Goal: Task Accomplishment & Management: Manage account settings

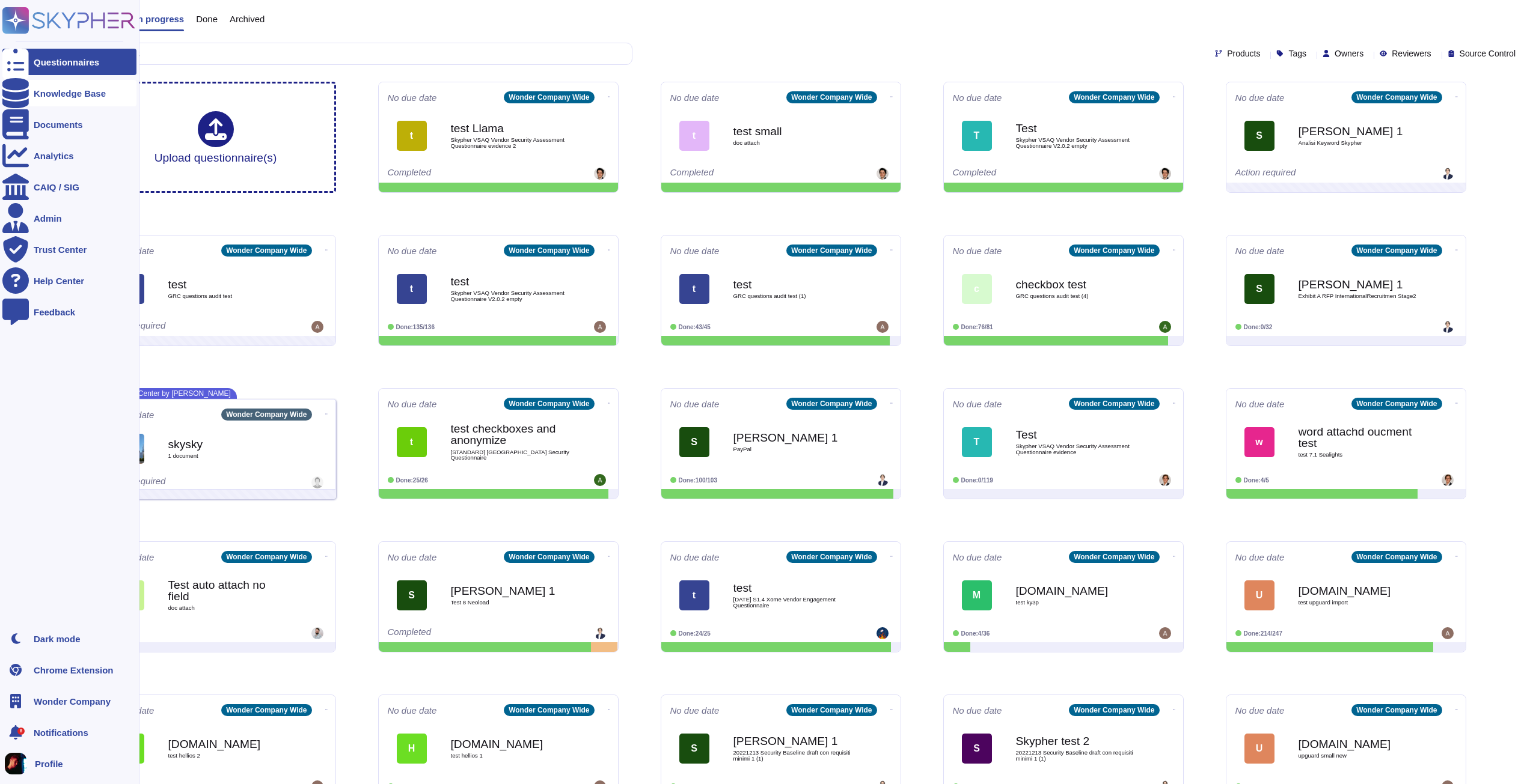
click at [29, 95] on div "Knowledge Base" at bounding box center [69, 92] width 134 height 26
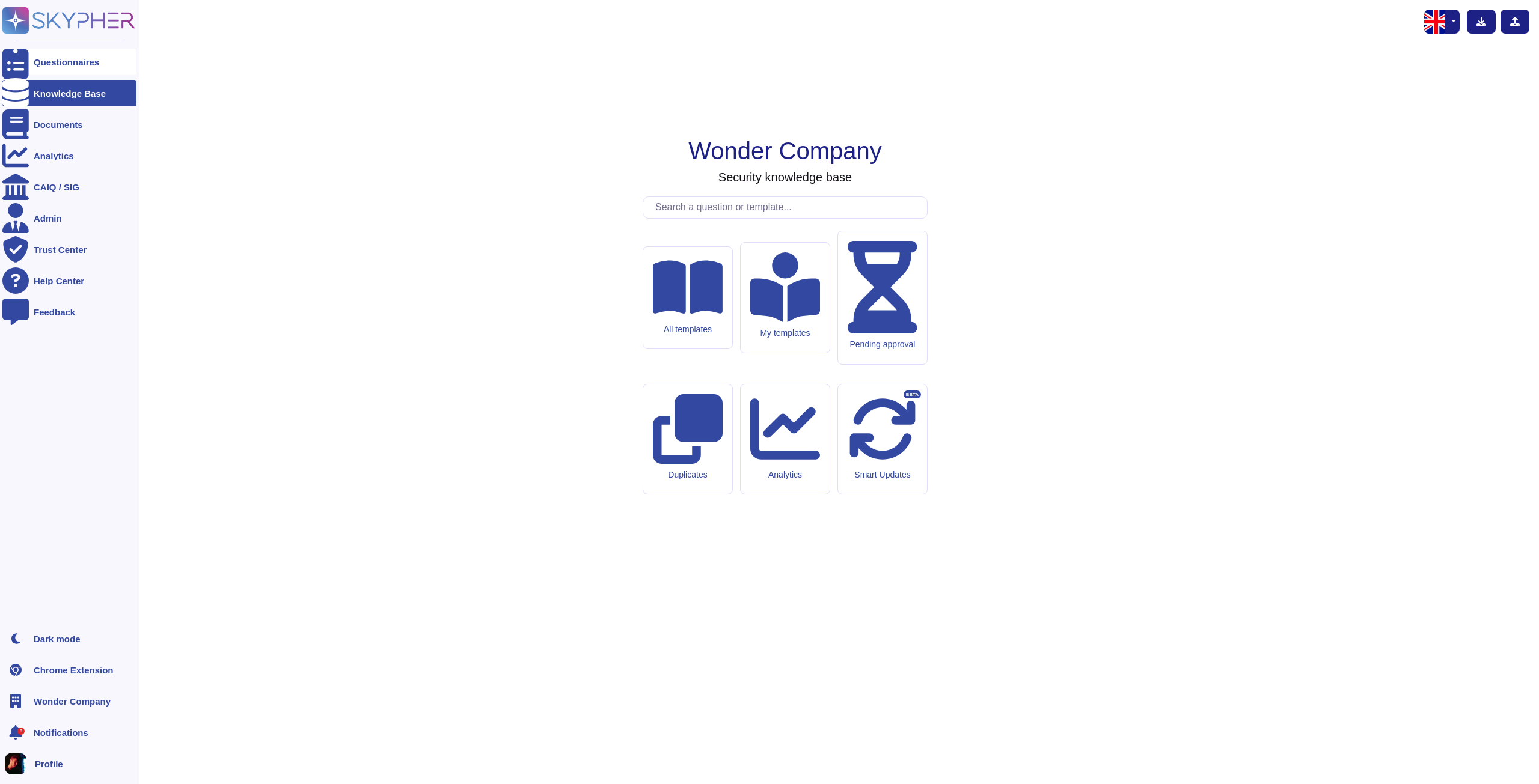
click at [89, 58] on div "Questionnaires" at bounding box center [66, 62] width 66 height 9
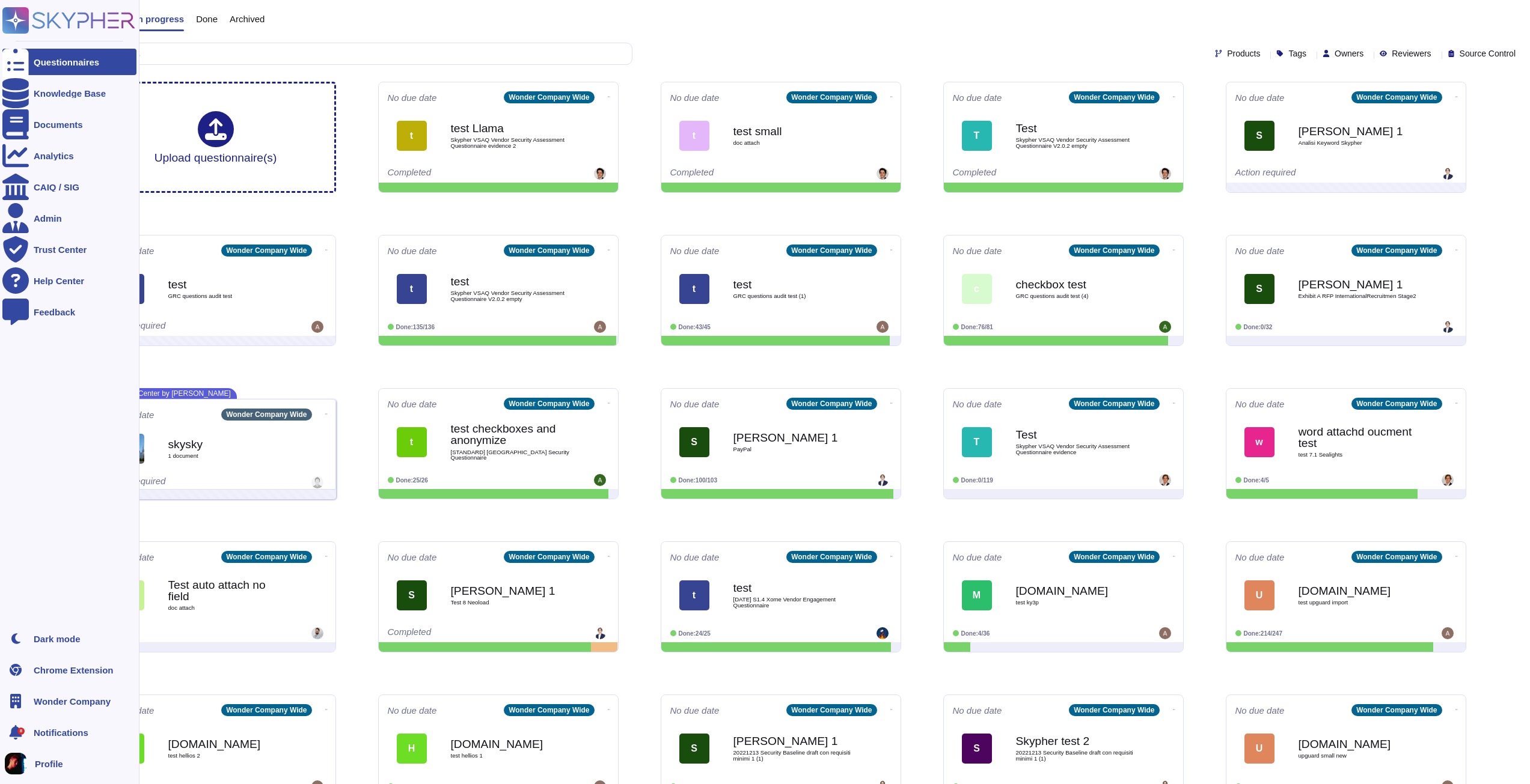
click at [34, 732] on span "Notifications" at bounding box center [61, 733] width 55 height 9
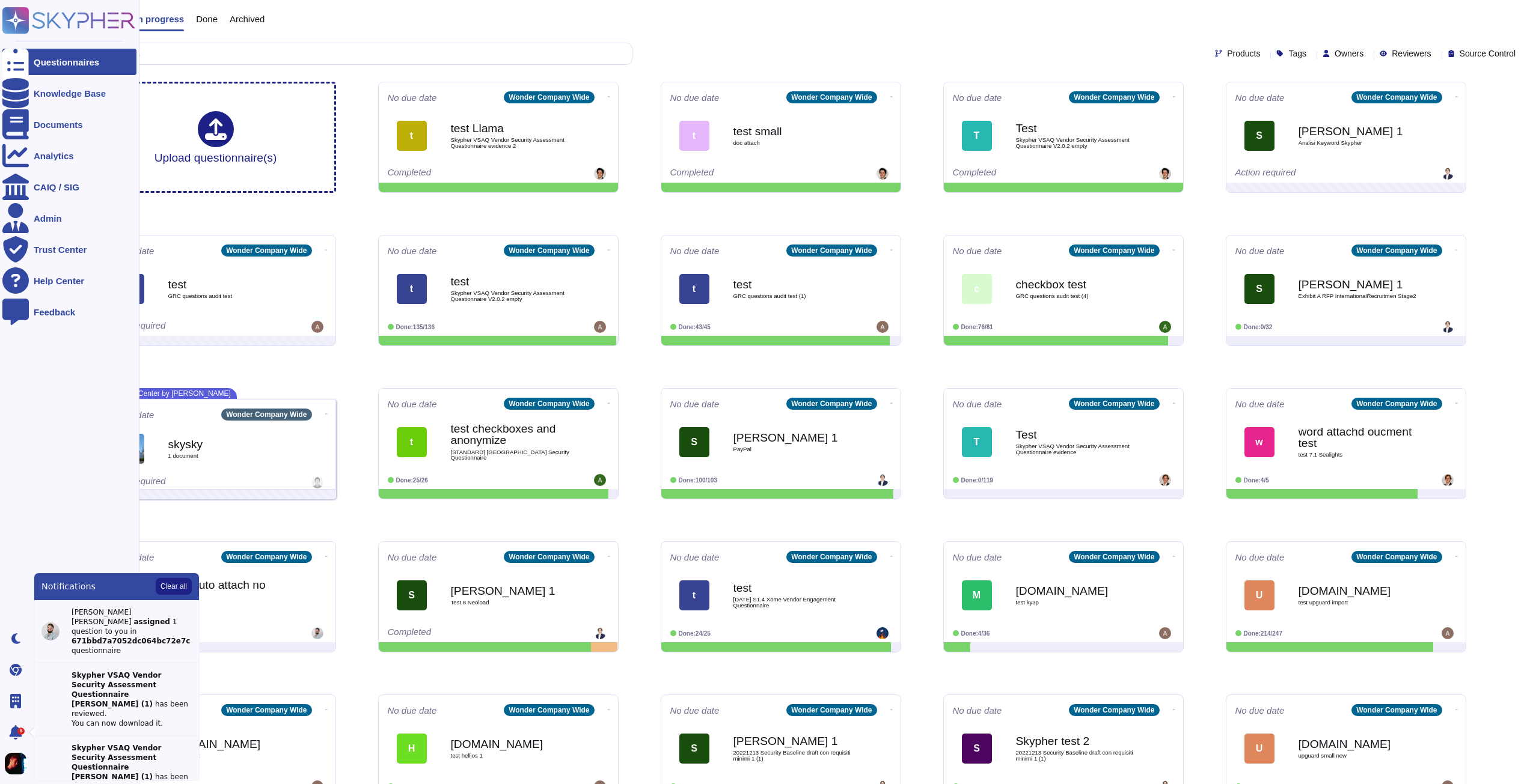
click at [18, 731] on div "8" at bounding box center [21, 731] width 7 height 7
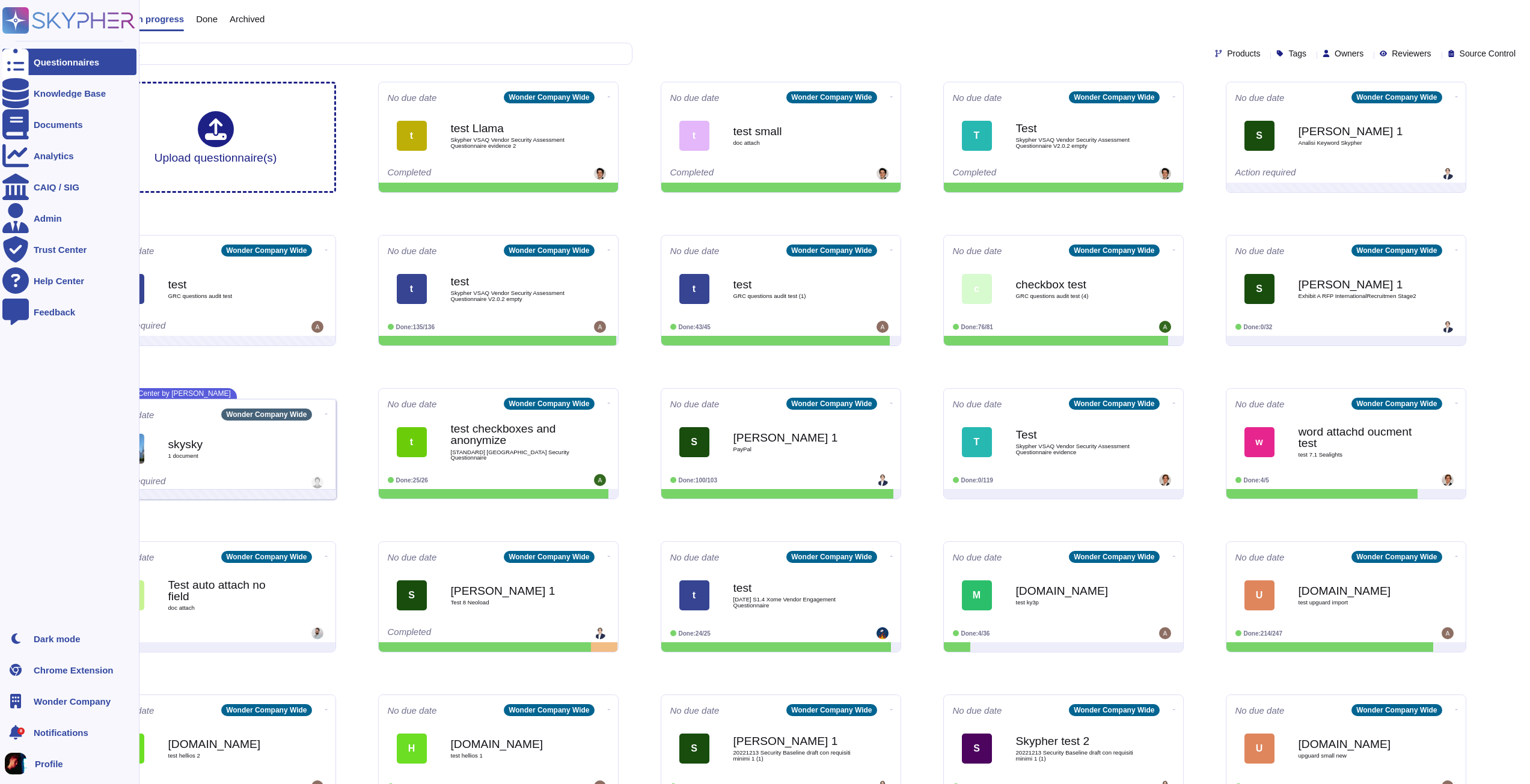
click at [53, 417] on ul "Questionnaires Knowledge Base Documents Analytics CAIQ / SIG Admin Trust Center…" at bounding box center [69, 333] width 134 height 570
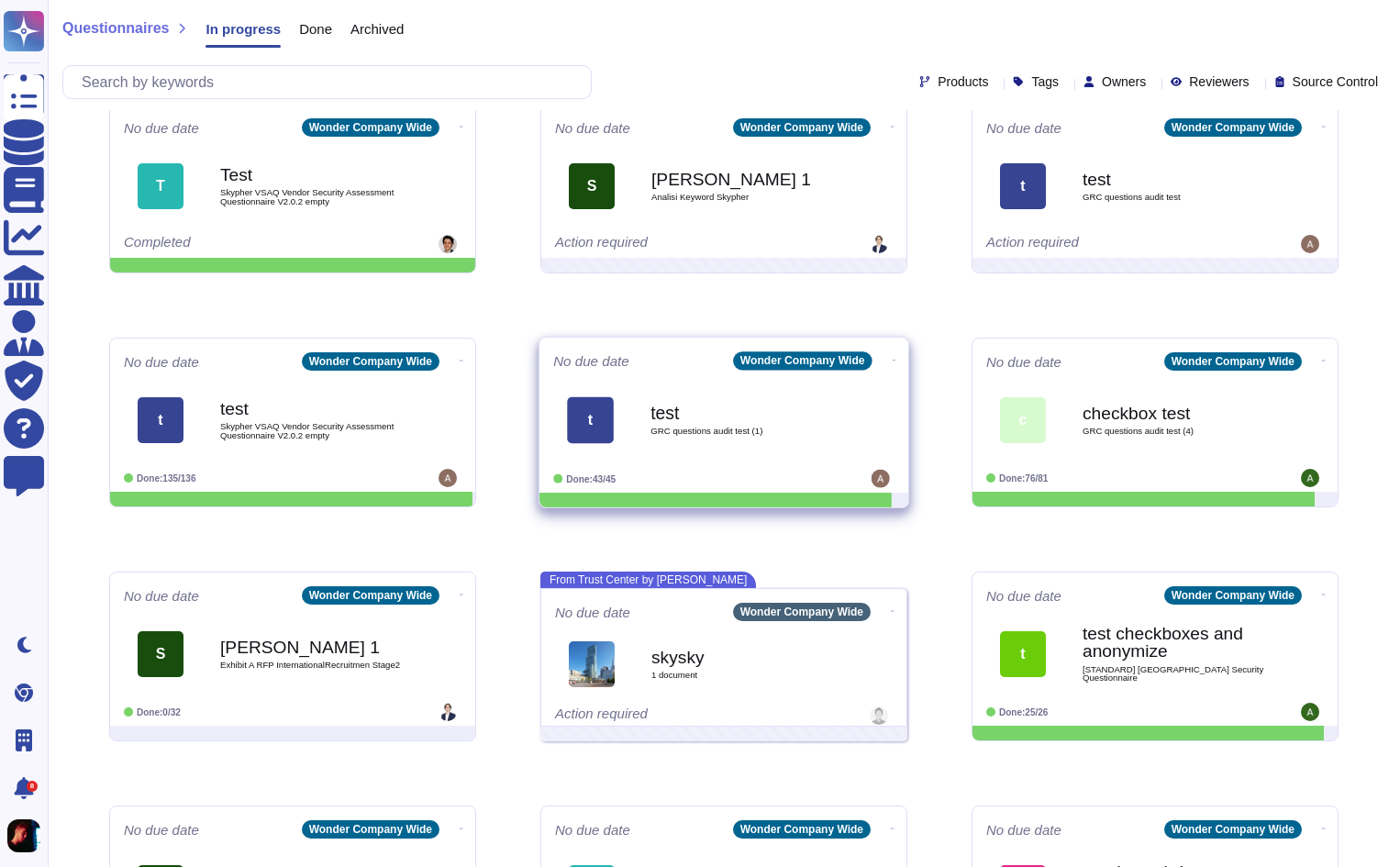
scroll to position [275, 0]
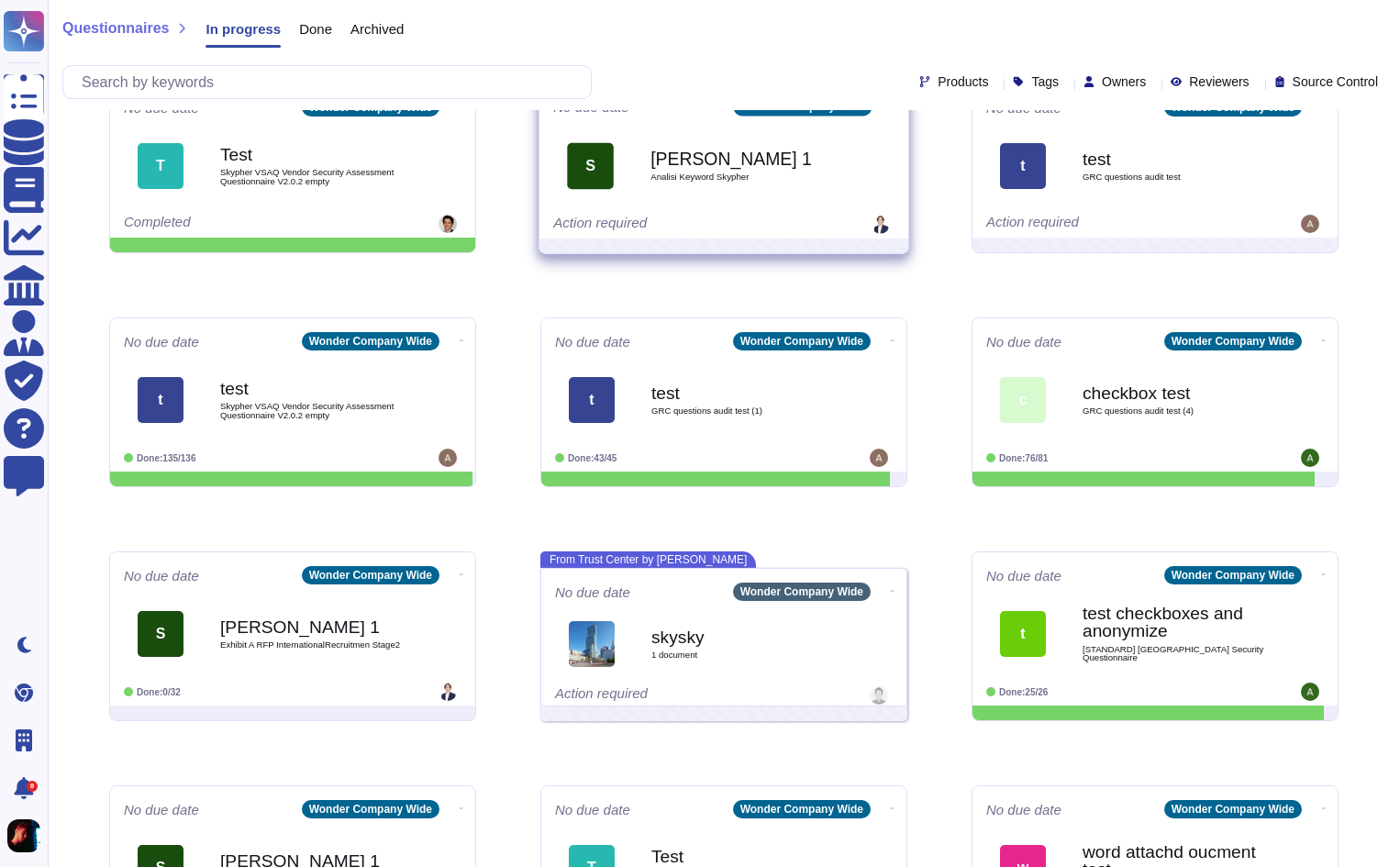
click at [730, 167] on b "[PERSON_NAME] 1" at bounding box center [743, 158] width 185 height 18
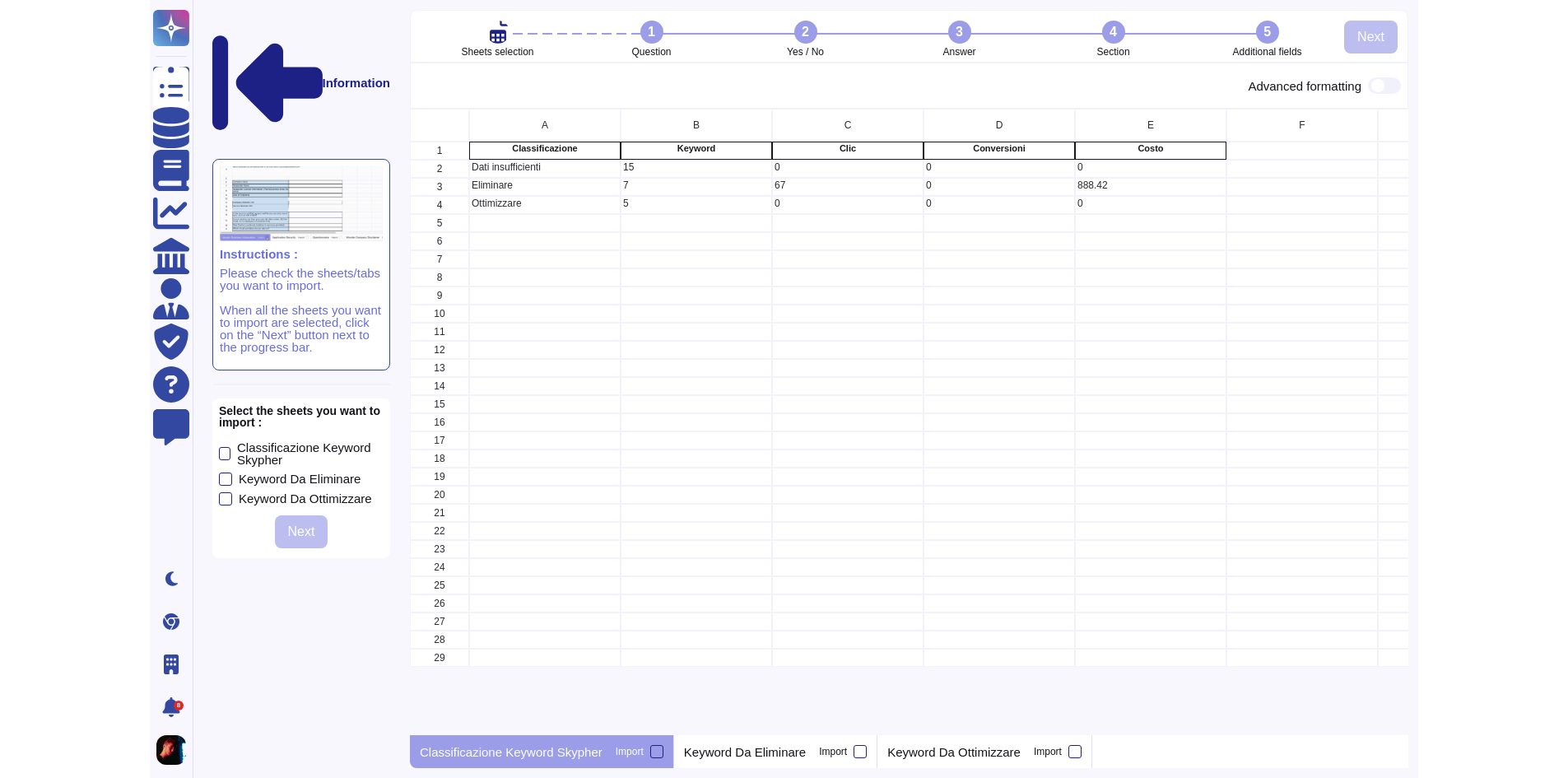
scroll to position [614, 986]
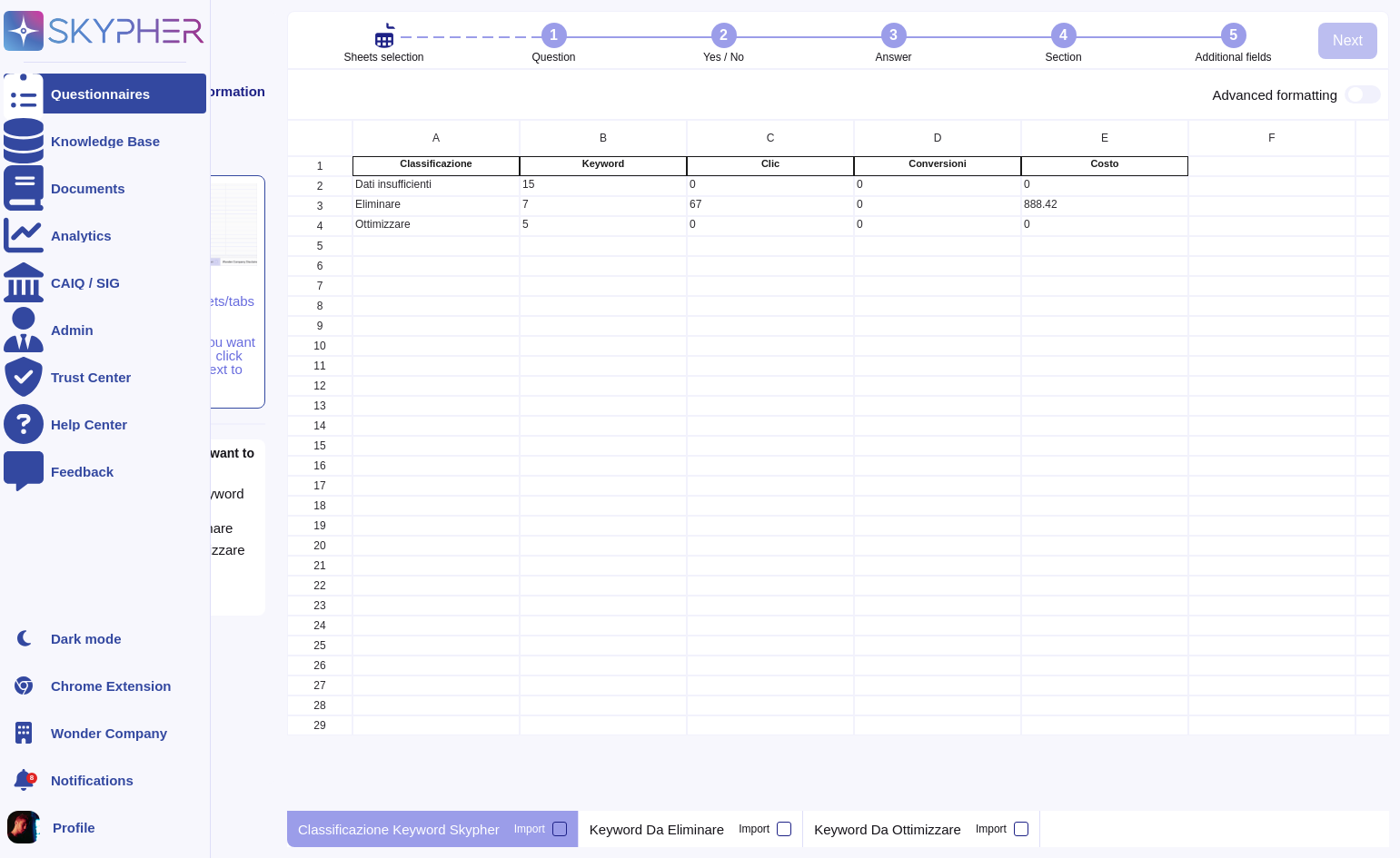
click at [36, 97] on div at bounding box center [23, 93] width 40 height 40
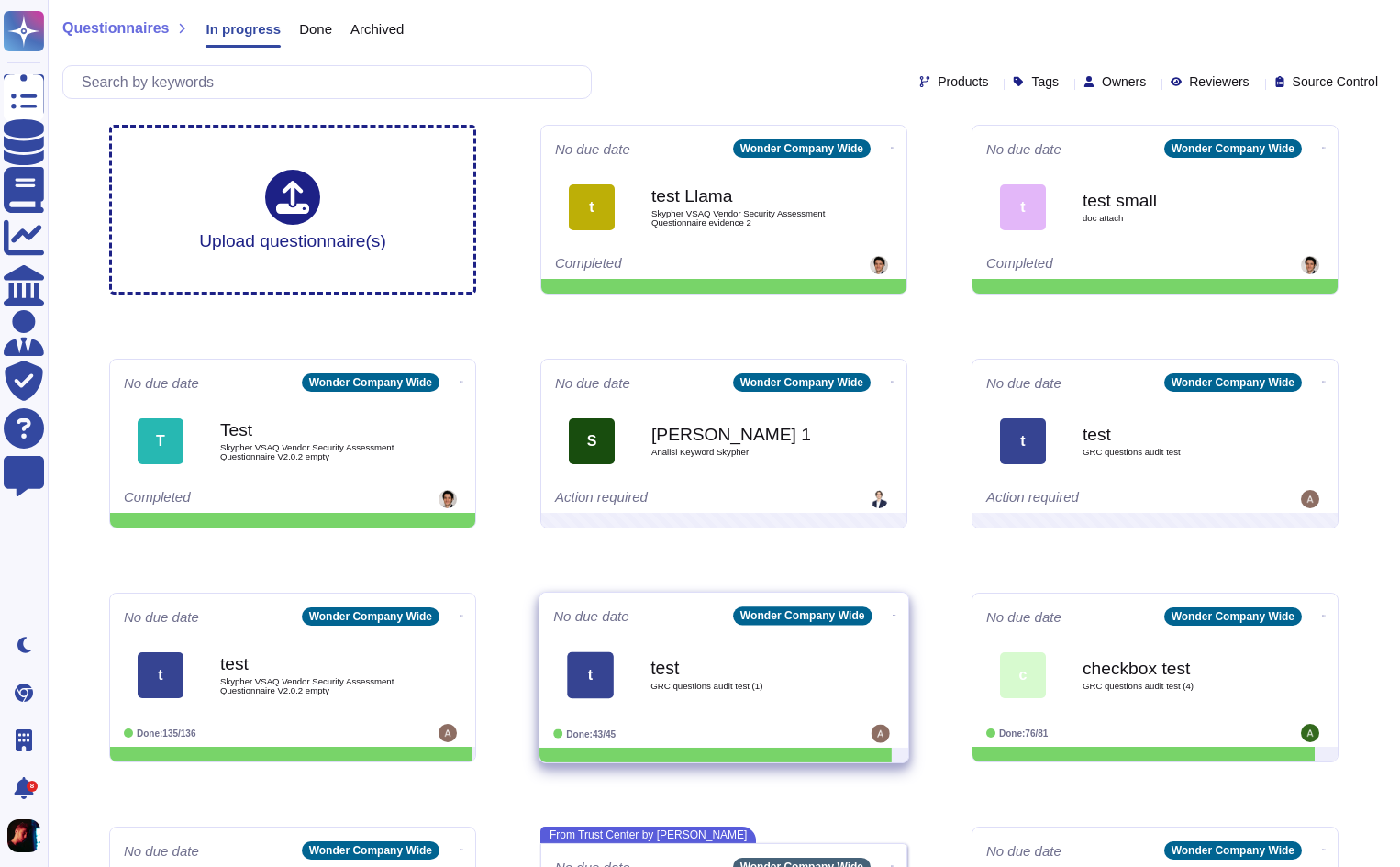
click at [683, 715] on div "t test GRC questions audit test (1)" at bounding box center [724, 674] width 341 height 93
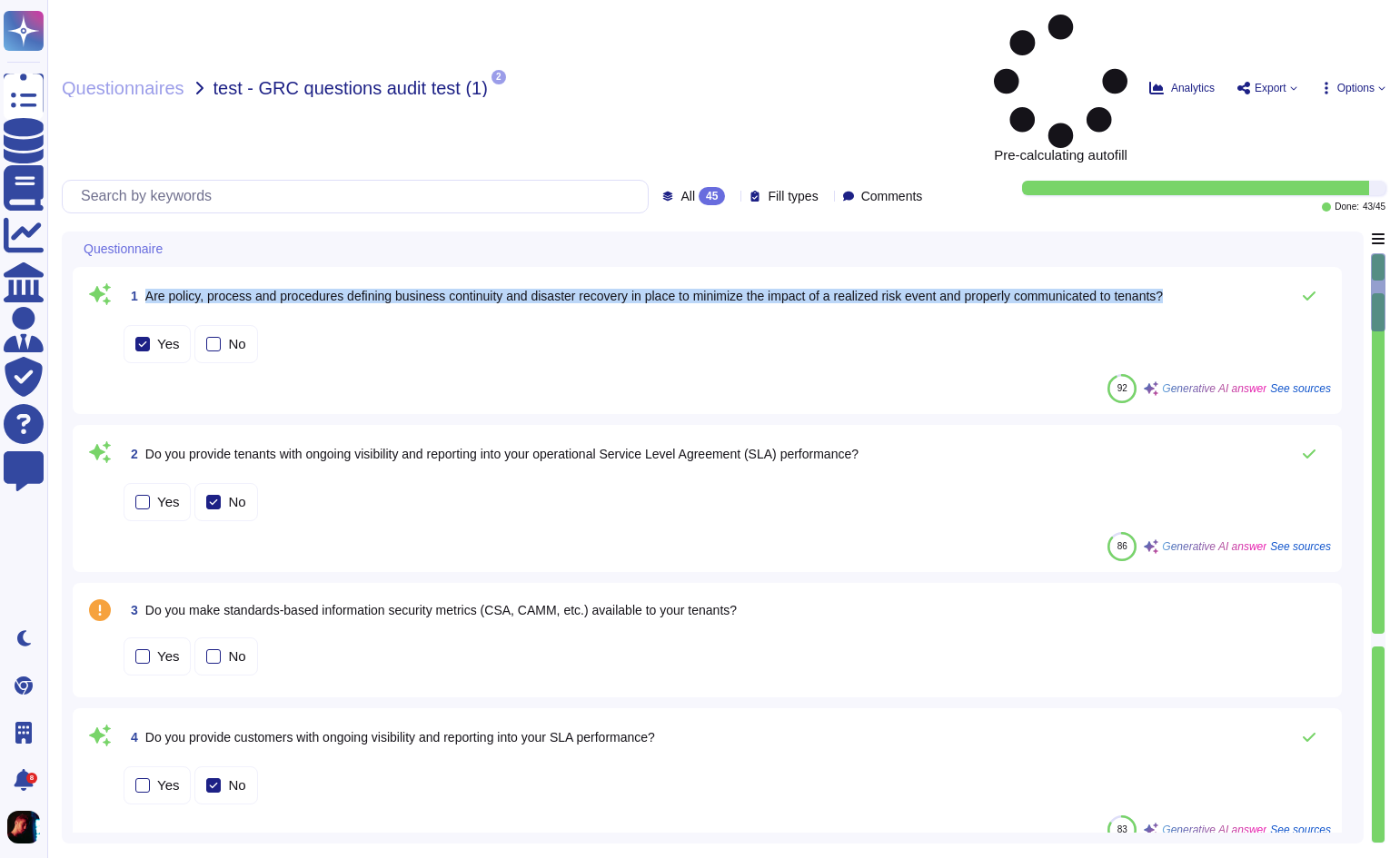
drag, startPoint x: 148, startPoint y: 169, endPoint x: 1194, endPoint y: 181, distance: 1046.1
click at [1194, 278] on div "1 Are policy, process and procedures defining business continuity and disaster …" at bounding box center [727, 295] width 1207 height 36
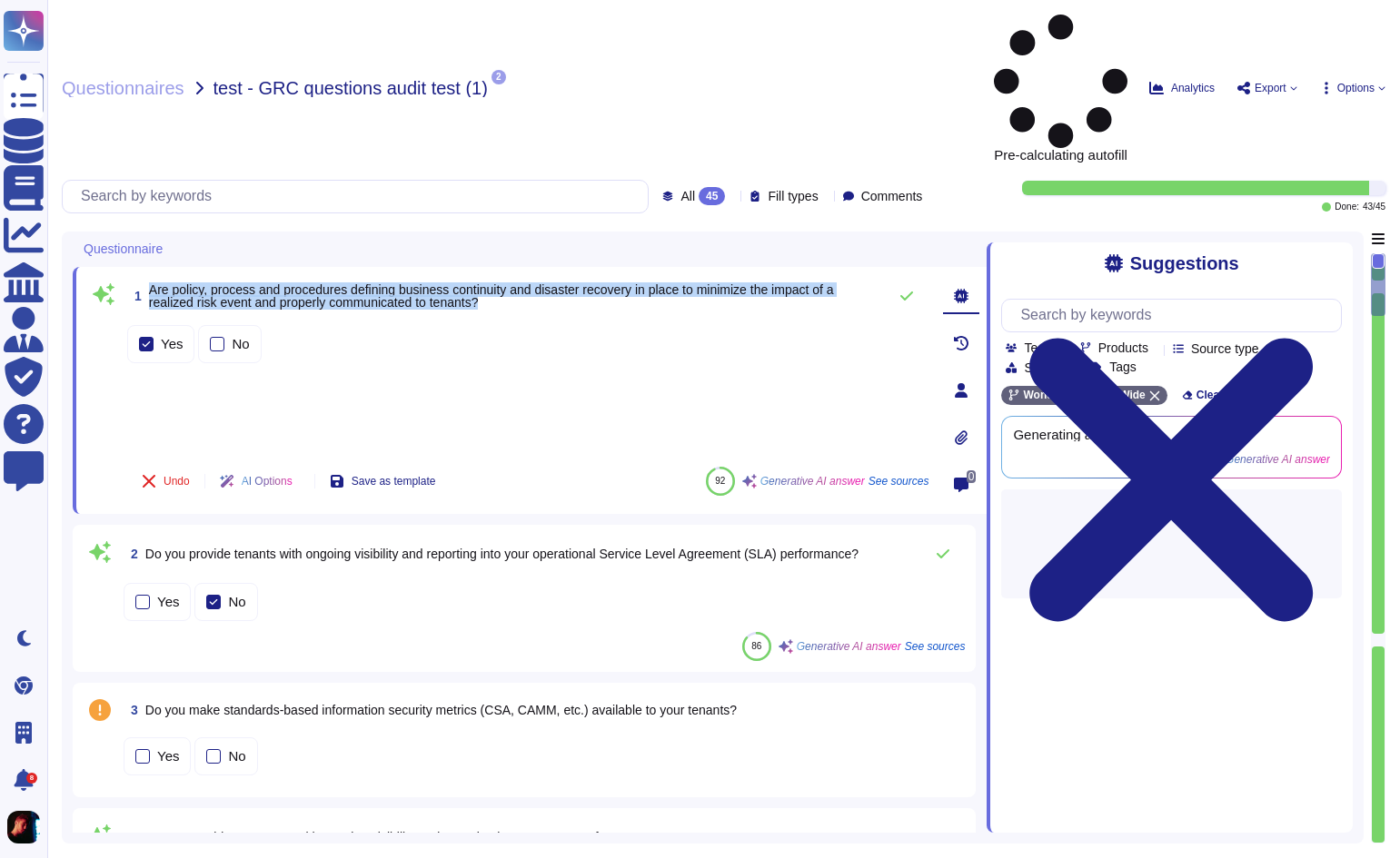
copy span "Are policy, process and procedures defining business continuity and disaster re…"
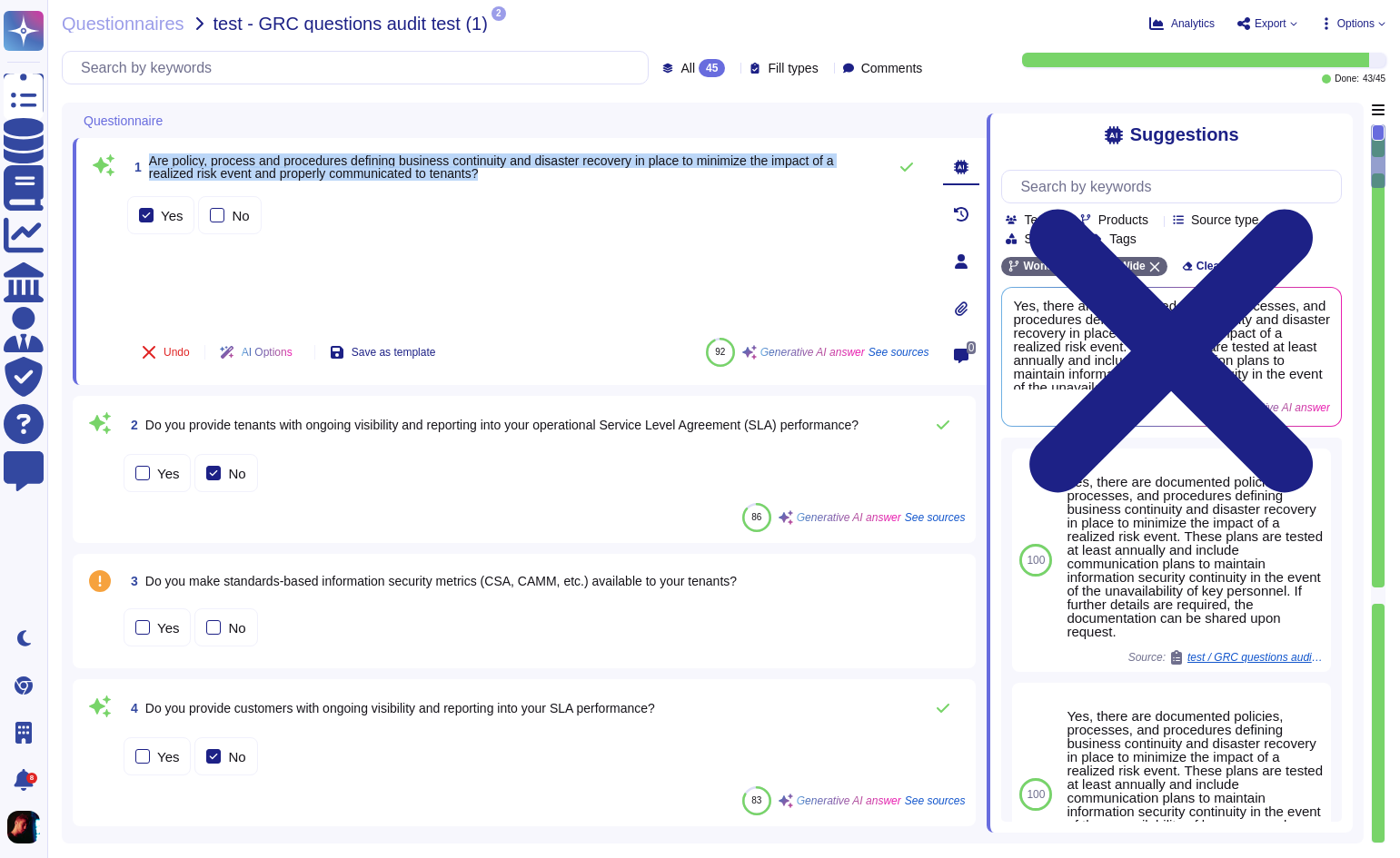
click at [488, 176] on span "Are policy, process and procedures defining business continuity and disaster re…" at bounding box center [514, 167] width 730 height 25
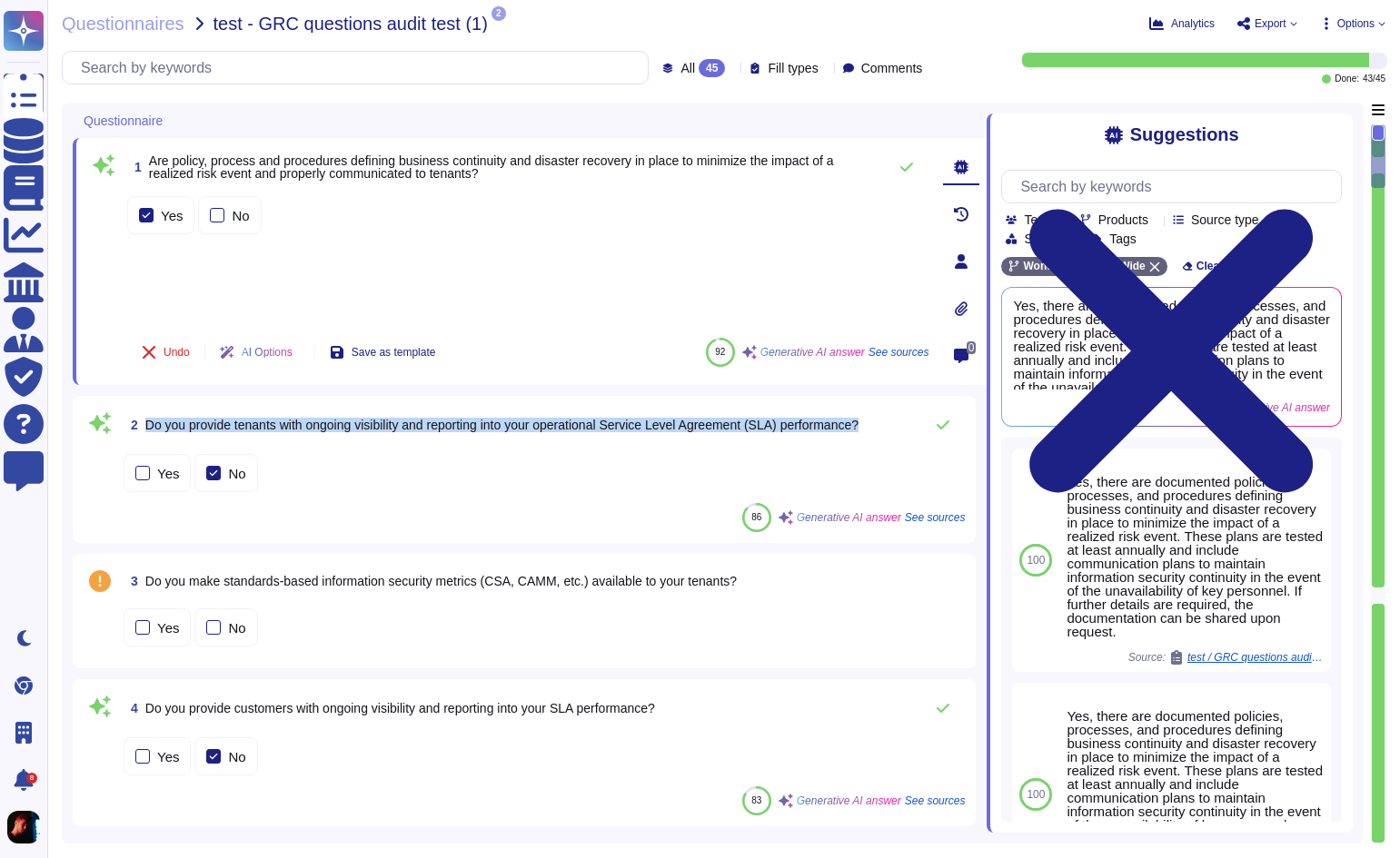
drag, startPoint x: 145, startPoint y: 428, endPoint x: 952, endPoint y: 466, distance: 807.9
click at [952, 466] on div "2 Do you provide tenants with ongoing visibility and reporting into your operat…" at bounding box center [524, 469] width 881 height 125
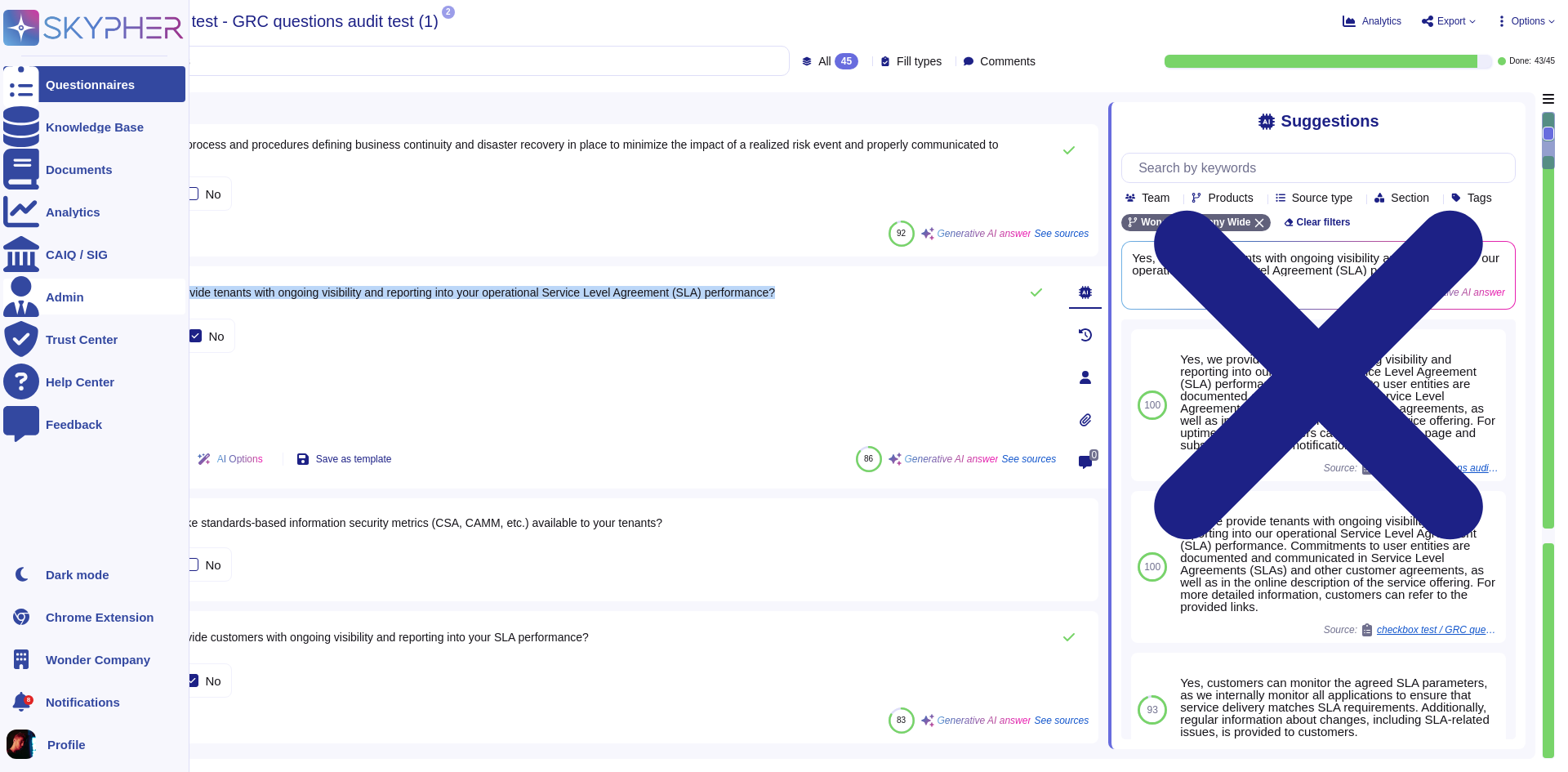
click at [43, 301] on div "Admin" at bounding box center [94, 296] width 182 height 36
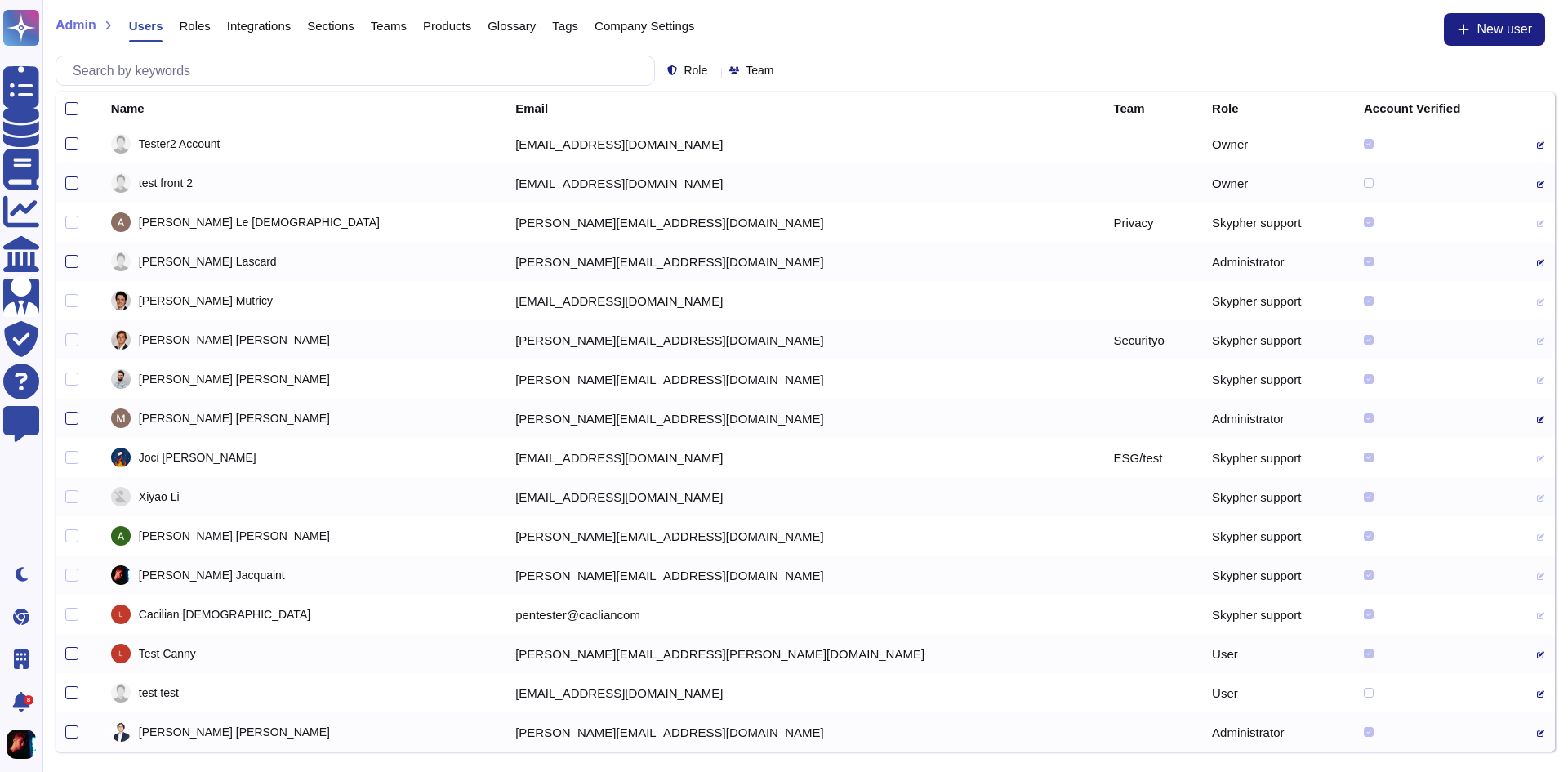
click at [643, 33] on div "Company Settings" at bounding box center [637, 29] width 117 height 32
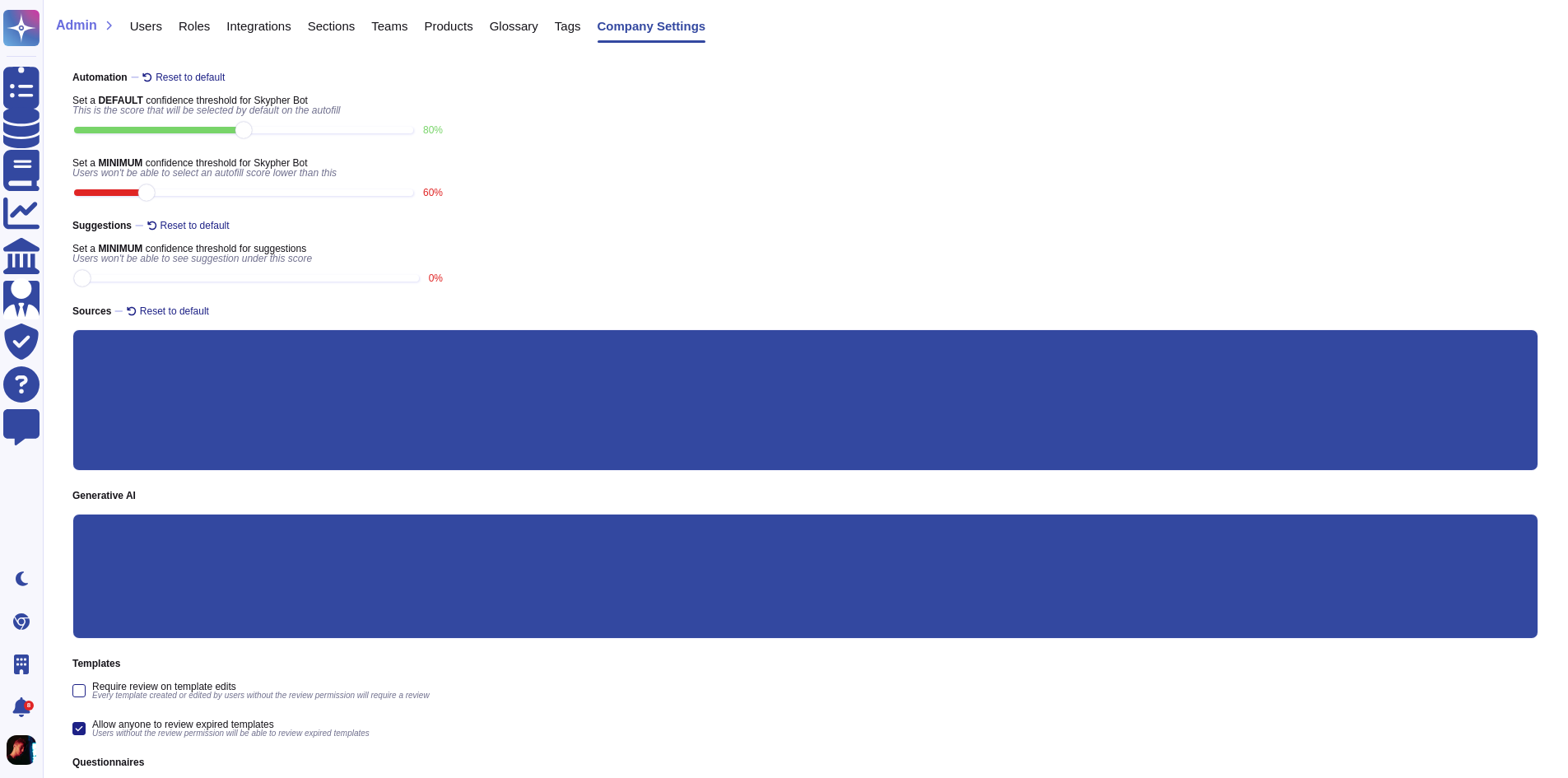
click at [638, 34] on div "Company Settings" at bounding box center [652, 31] width 109 height 23
click at [569, 23] on span "Tags" at bounding box center [567, 26] width 26 height 13
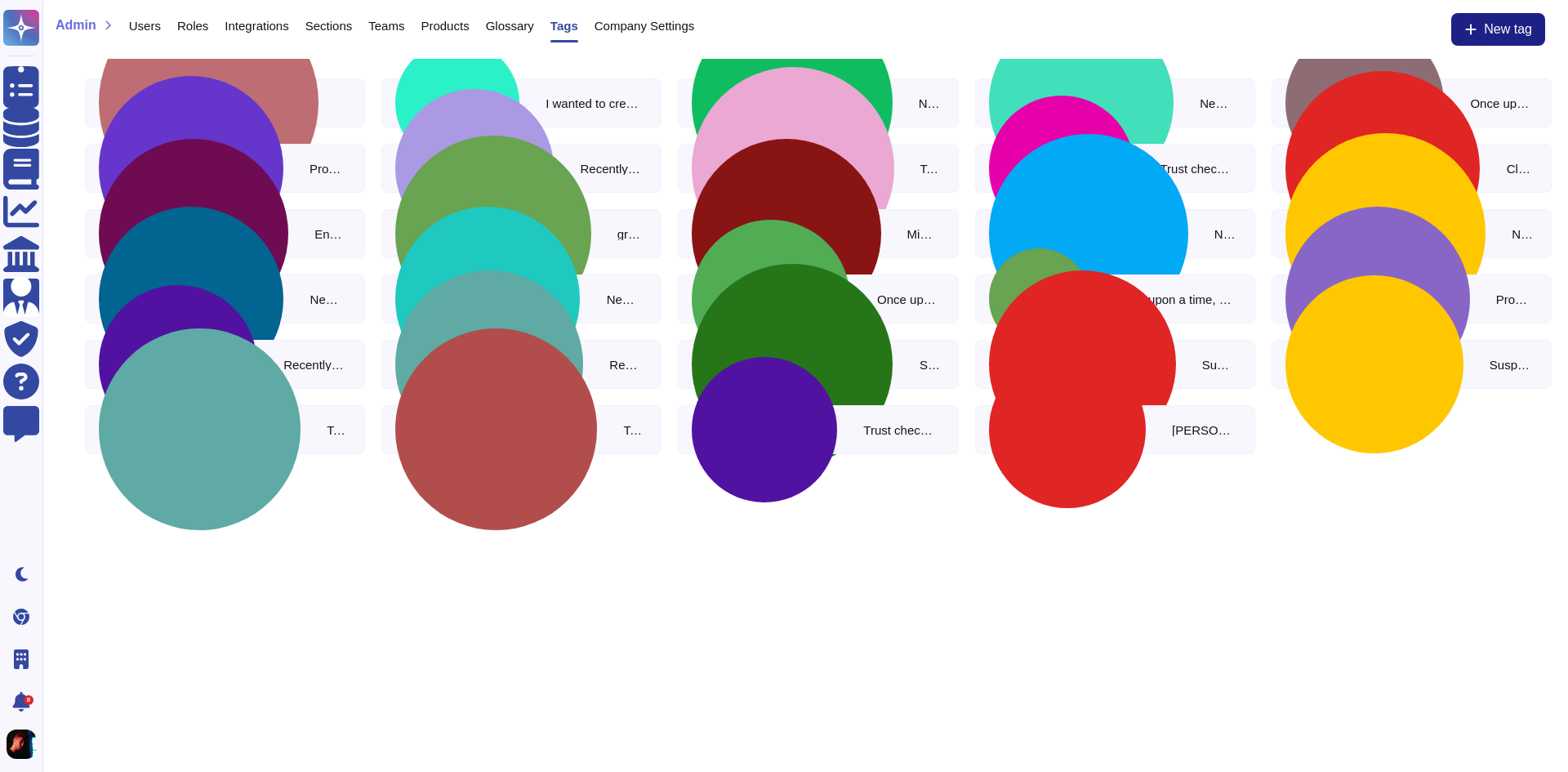
click at [516, 28] on span "Glossary" at bounding box center [510, 26] width 48 height 12
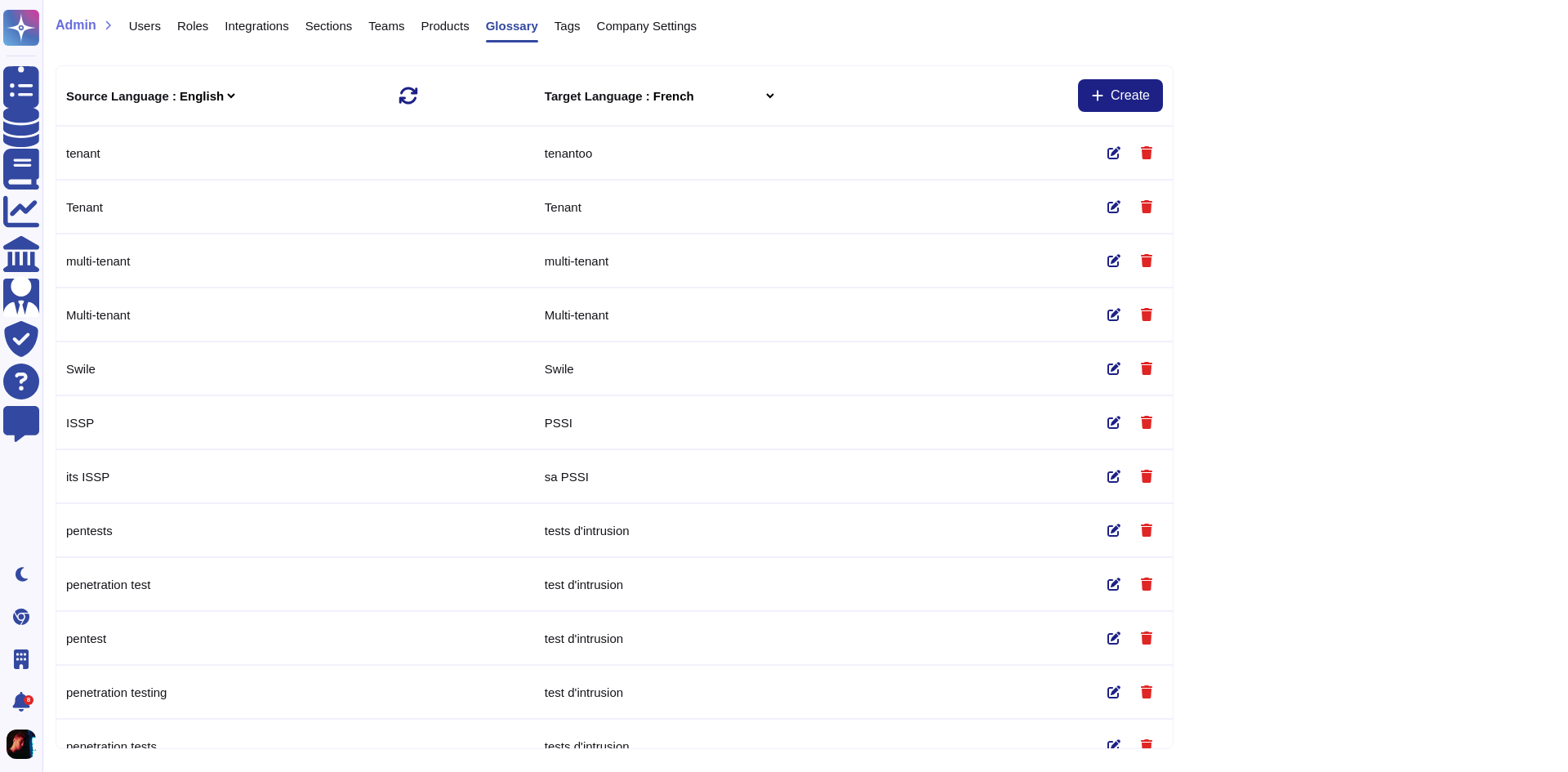
click at [440, 30] on span "Products" at bounding box center [444, 26] width 48 height 12
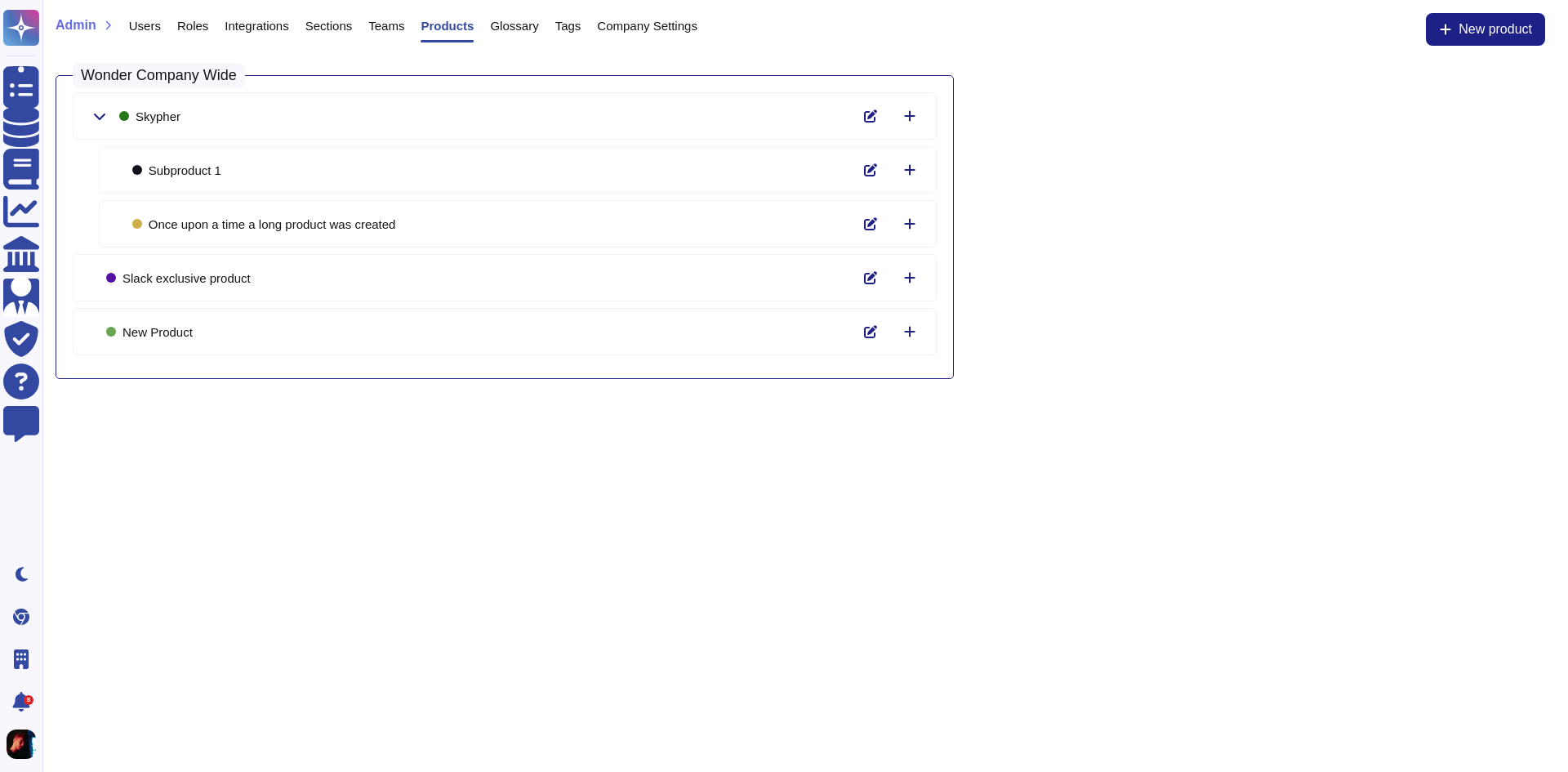
click at [357, 27] on div "Teams" at bounding box center [378, 29] width 52 height 32
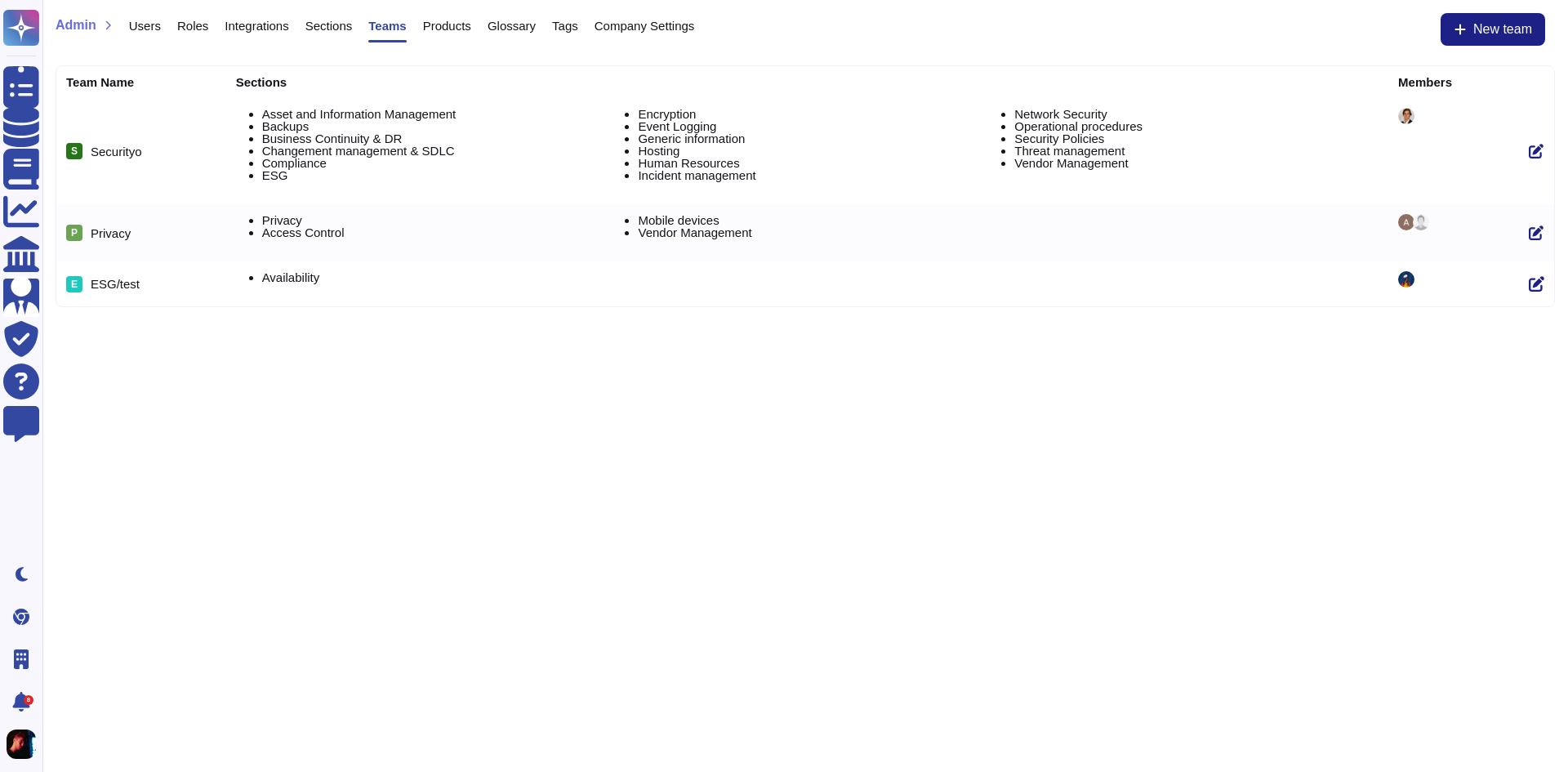
click at [246, 26] on span "Integrations" at bounding box center [256, 26] width 64 height 12
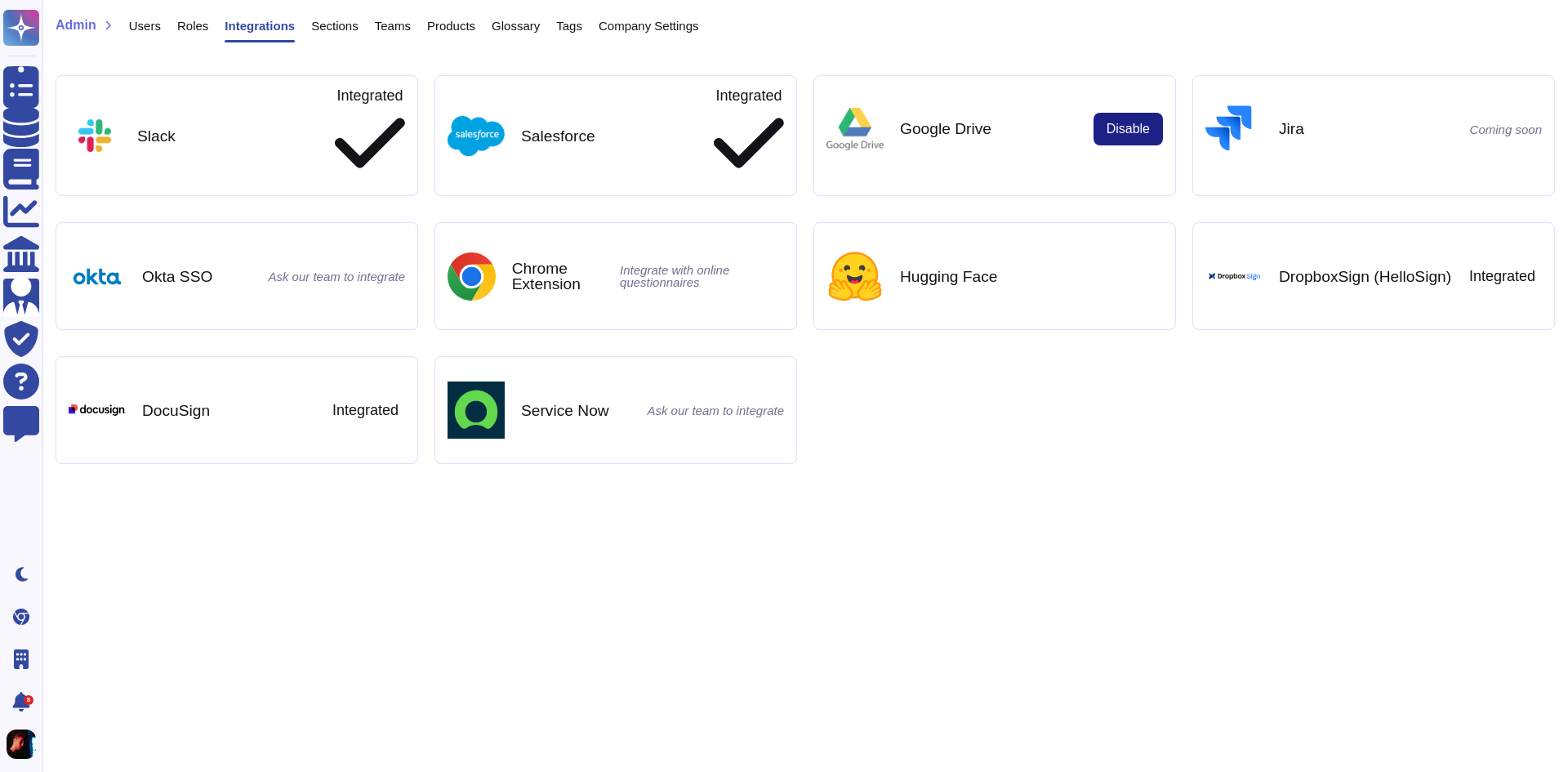
click at [171, 32] on div "Roles" at bounding box center [184, 29] width 47 height 32
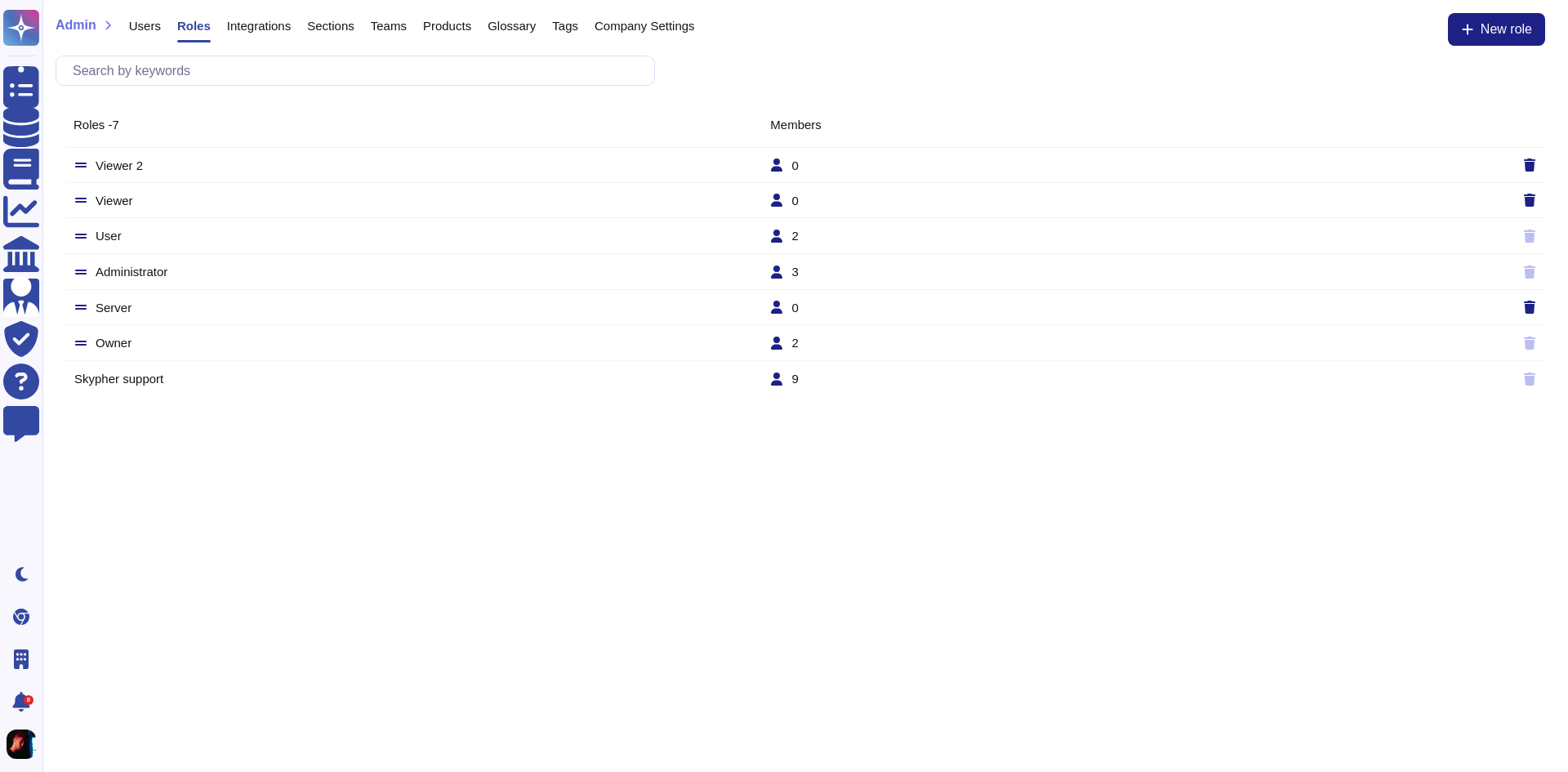
click at [131, 26] on span "Users" at bounding box center [145, 26] width 32 height 12
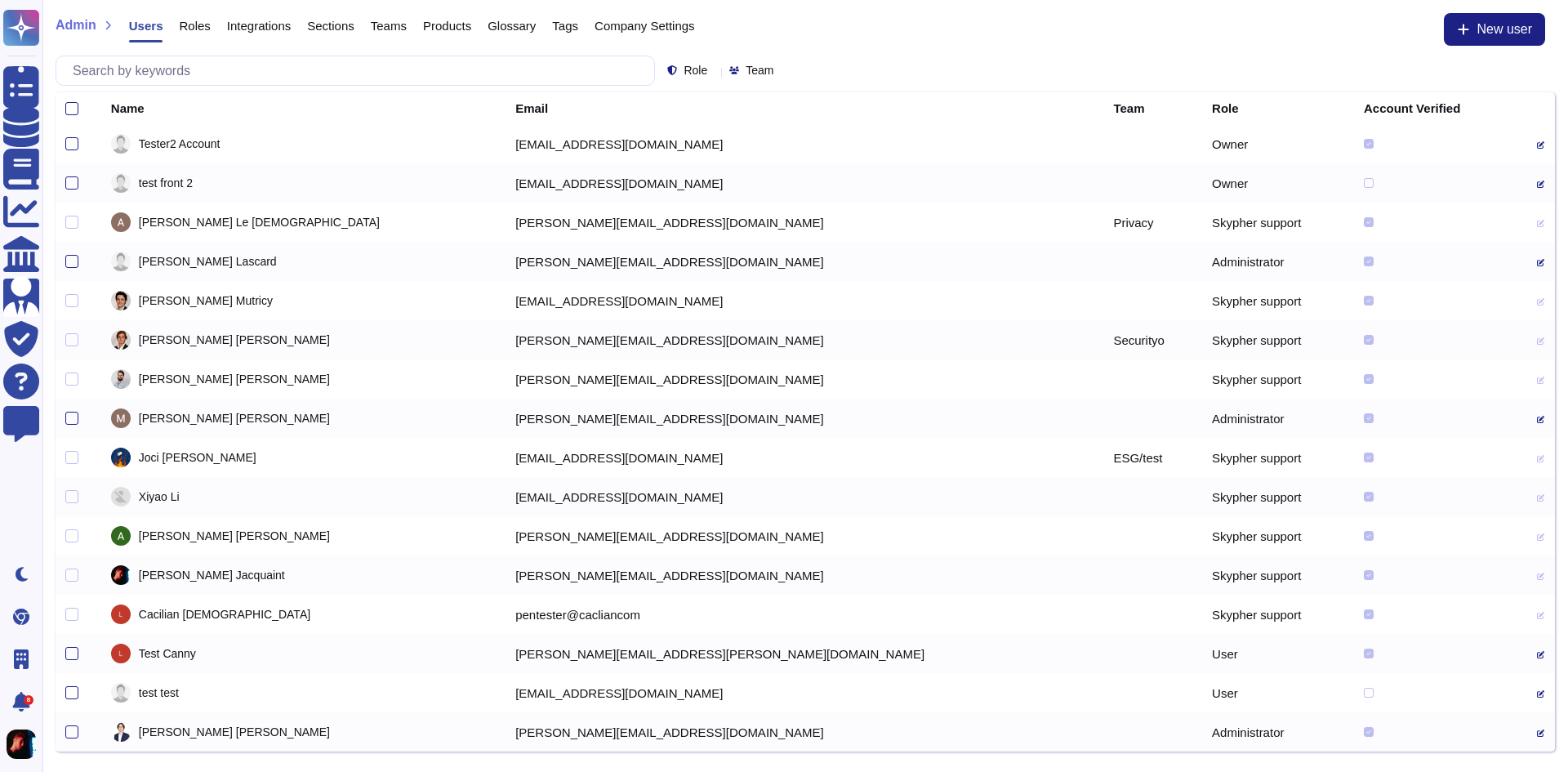
click at [211, 28] on div "Integrations" at bounding box center [251, 29] width 80 height 32
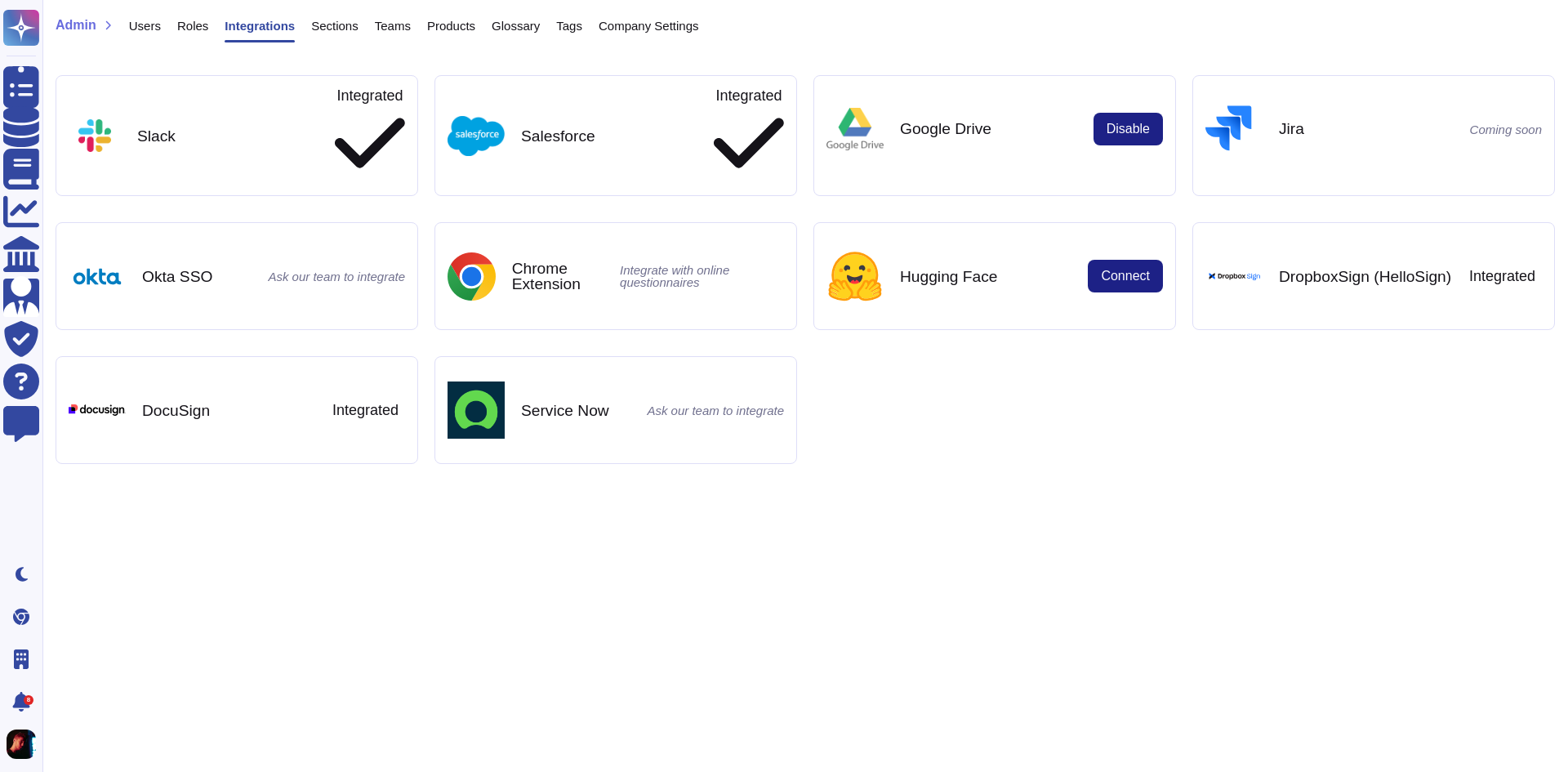
click at [270, 27] on span "Integrations" at bounding box center [260, 26] width 70 height 12
click at [367, 27] on div "Teams" at bounding box center [385, 29] width 52 height 32
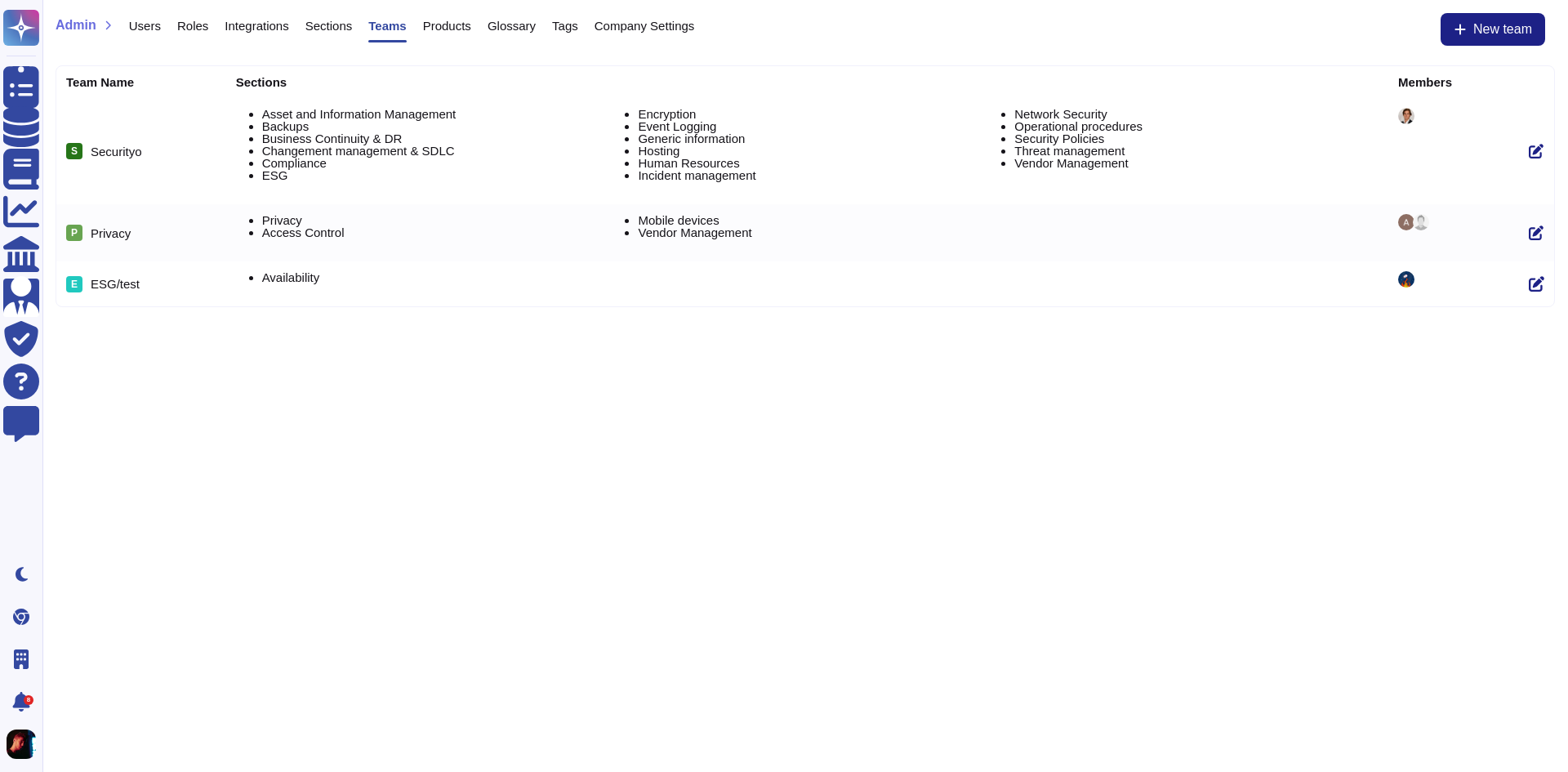
click at [330, 27] on span "Sections" at bounding box center [329, 26] width 47 height 12
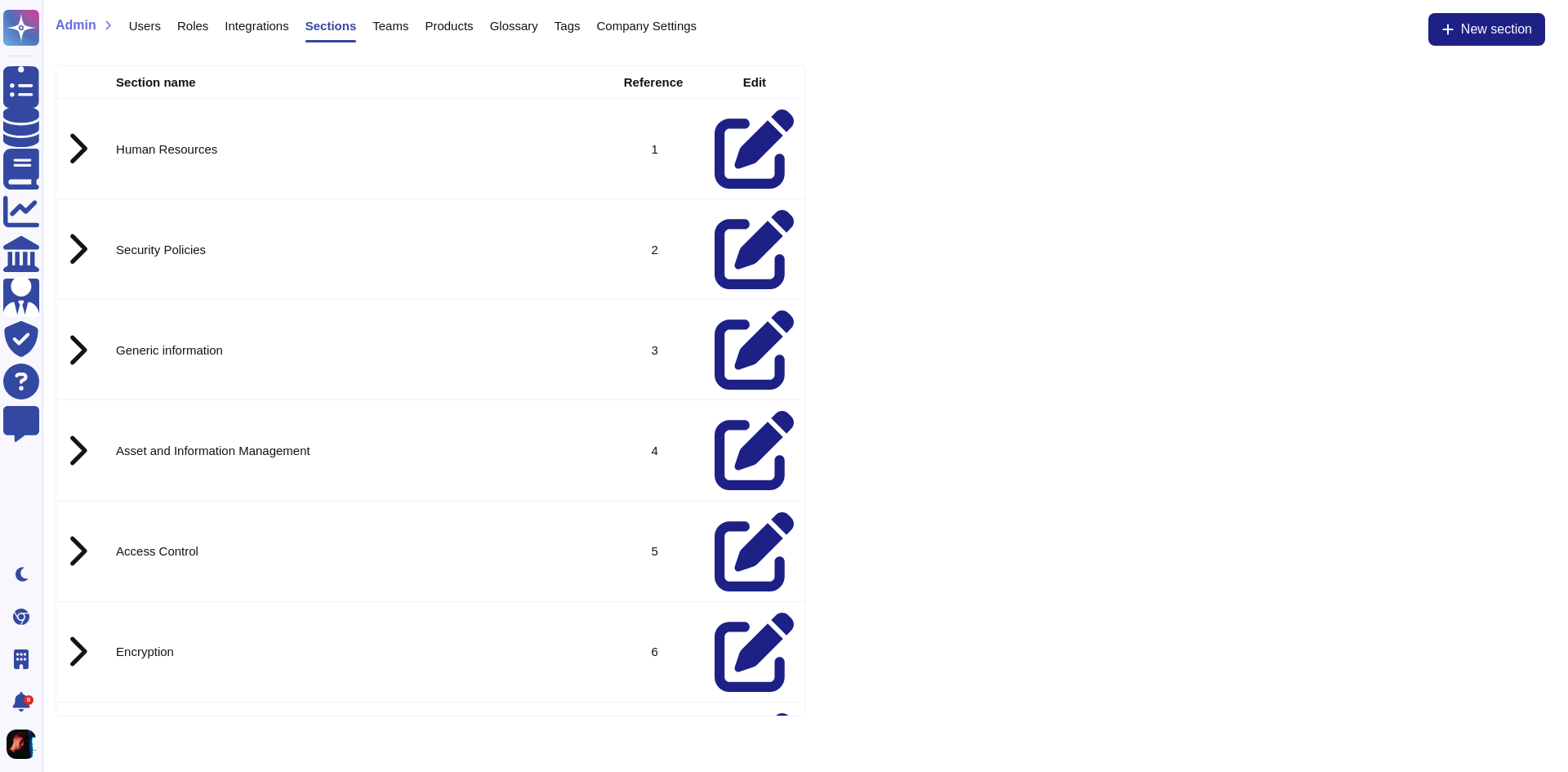
click at [451, 24] on span "Products" at bounding box center [449, 26] width 48 height 12
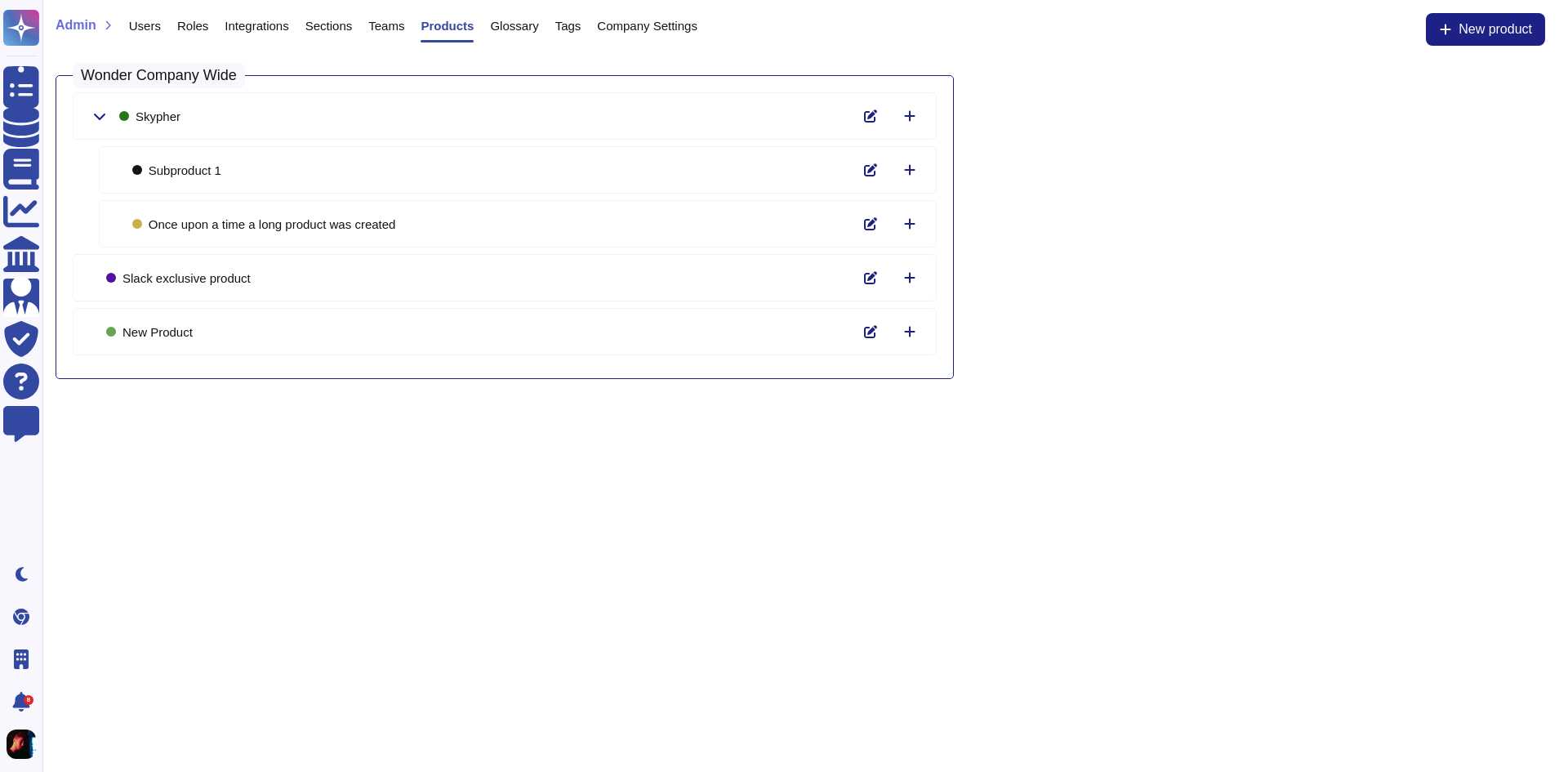
click at [385, 24] on span "Teams" at bounding box center [385, 26] width 36 height 12
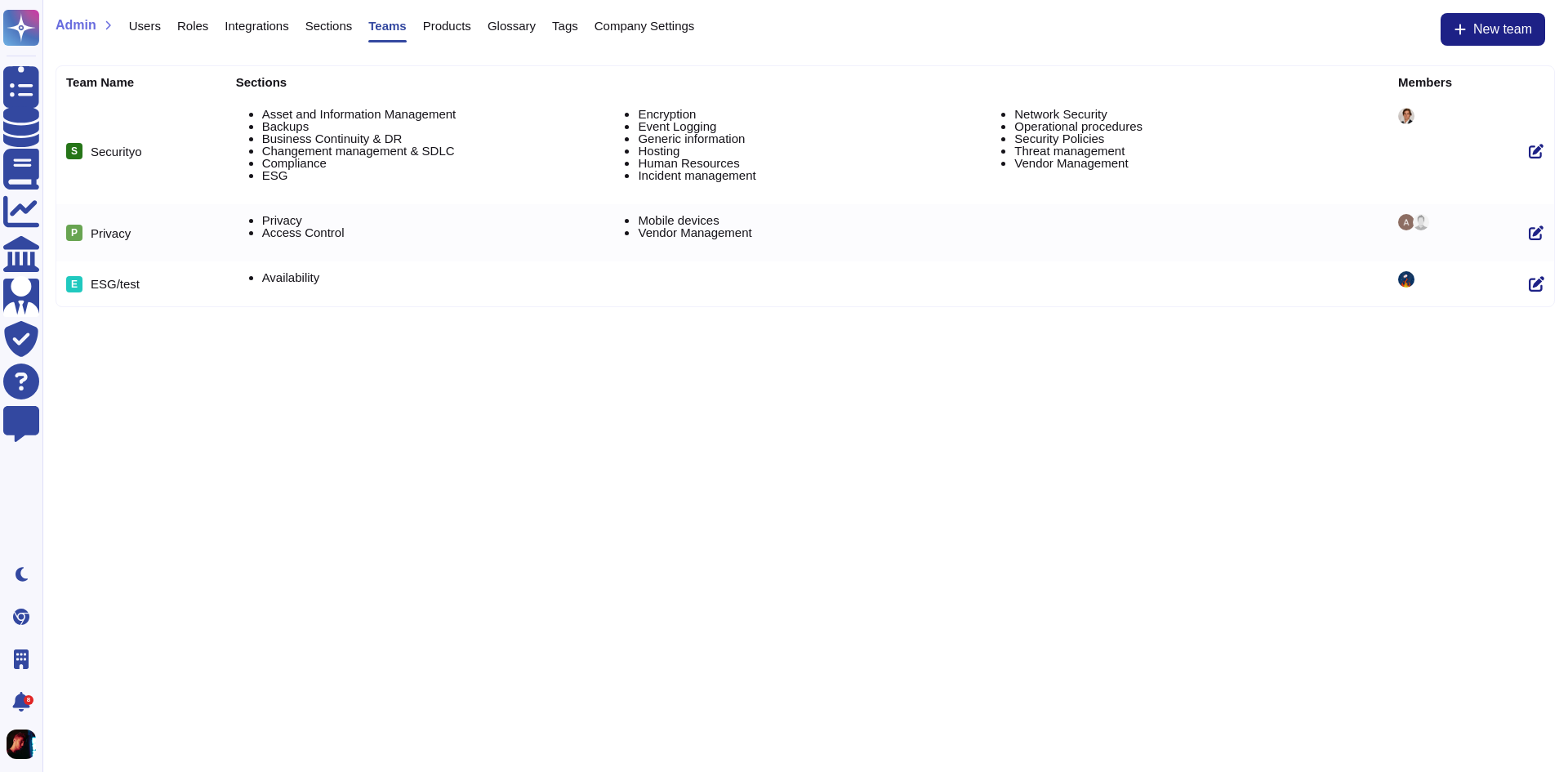
click at [489, 25] on span "Glossary" at bounding box center [512, 26] width 48 height 12
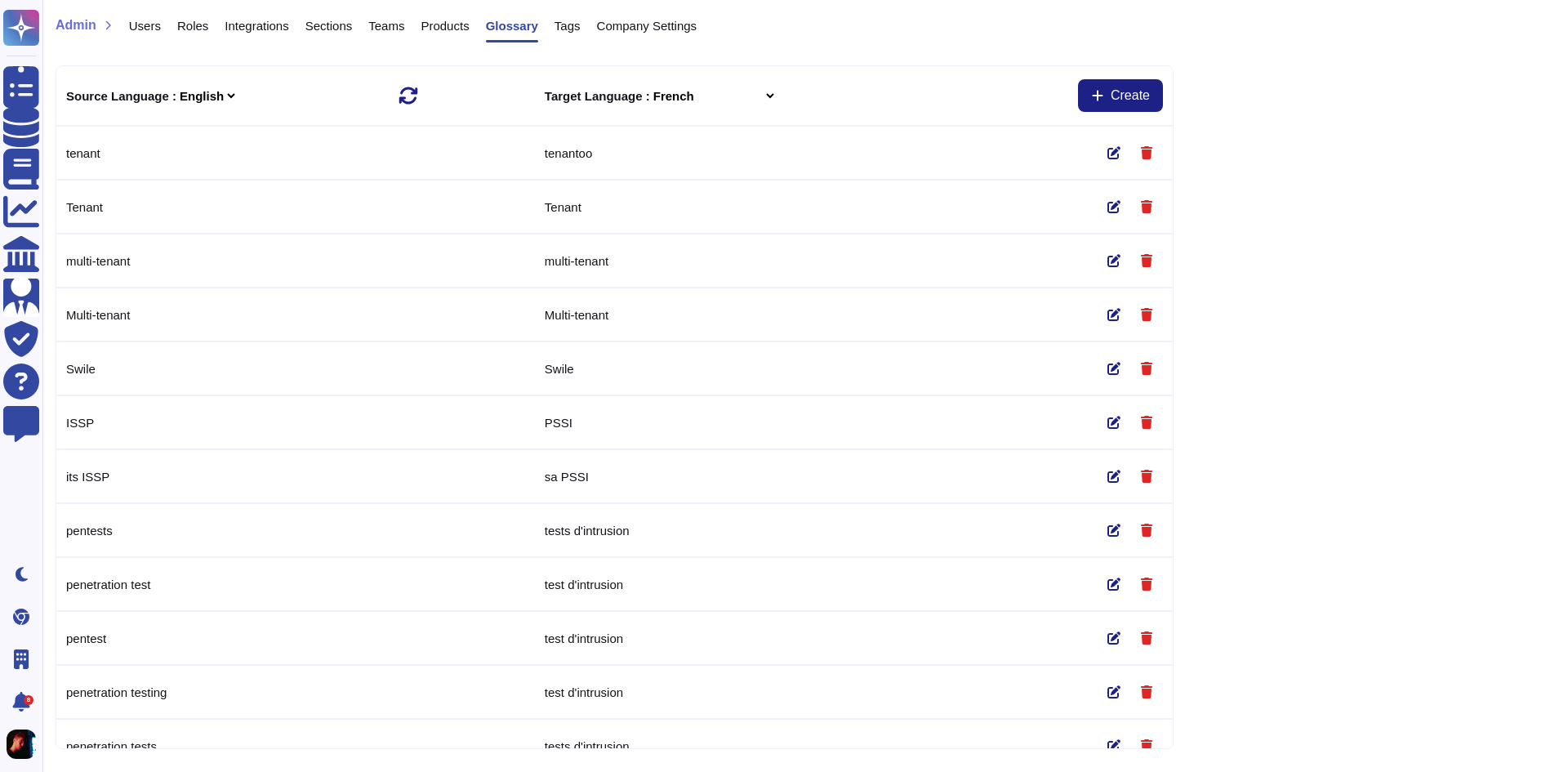
click at [548, 22] on div "Tags" at bounding box center [559, 29] width 42 height 32
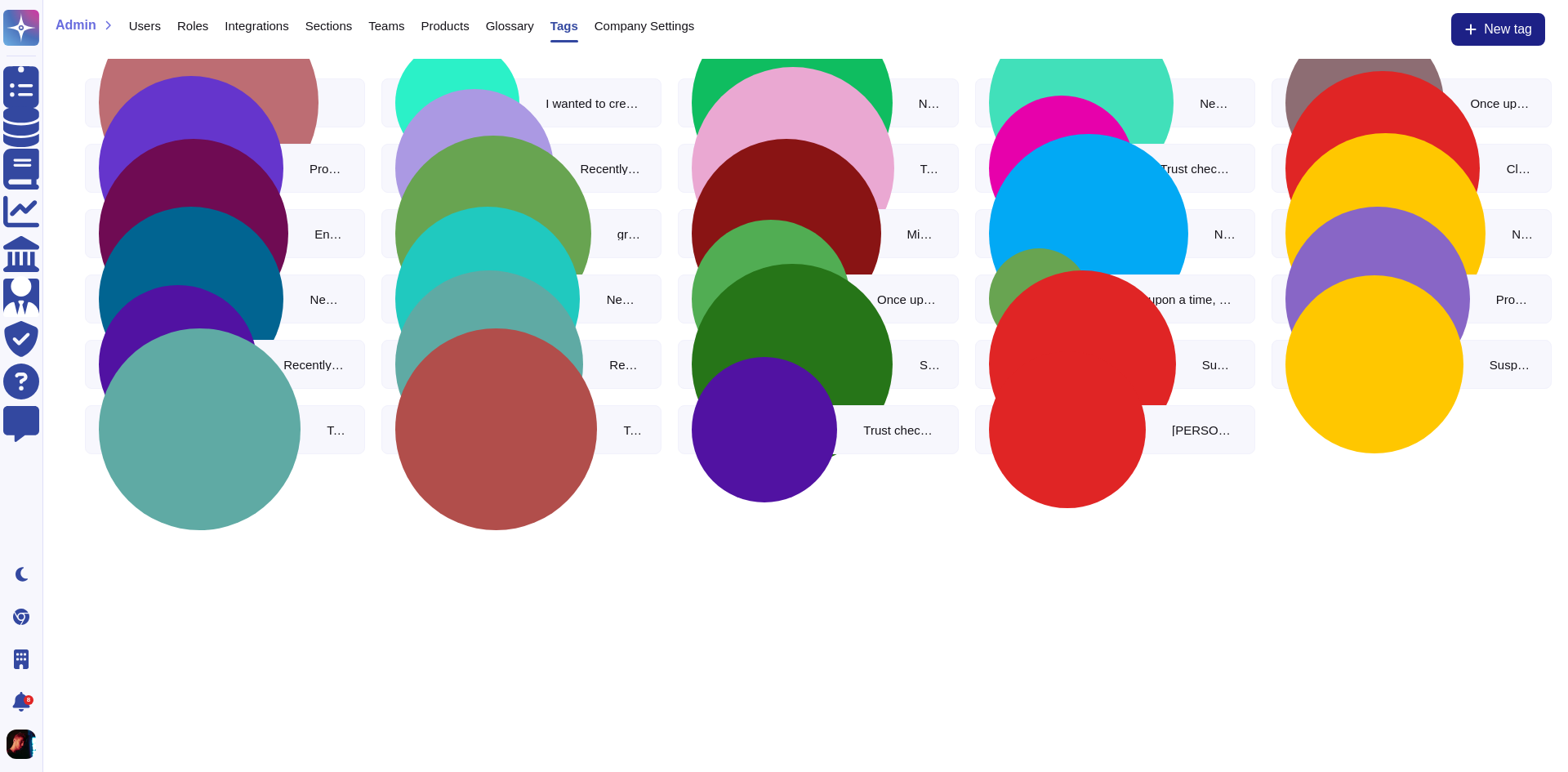
click at [603, 22] on span "Company Settings" at bounding box center [644, 26] width 101 height 12
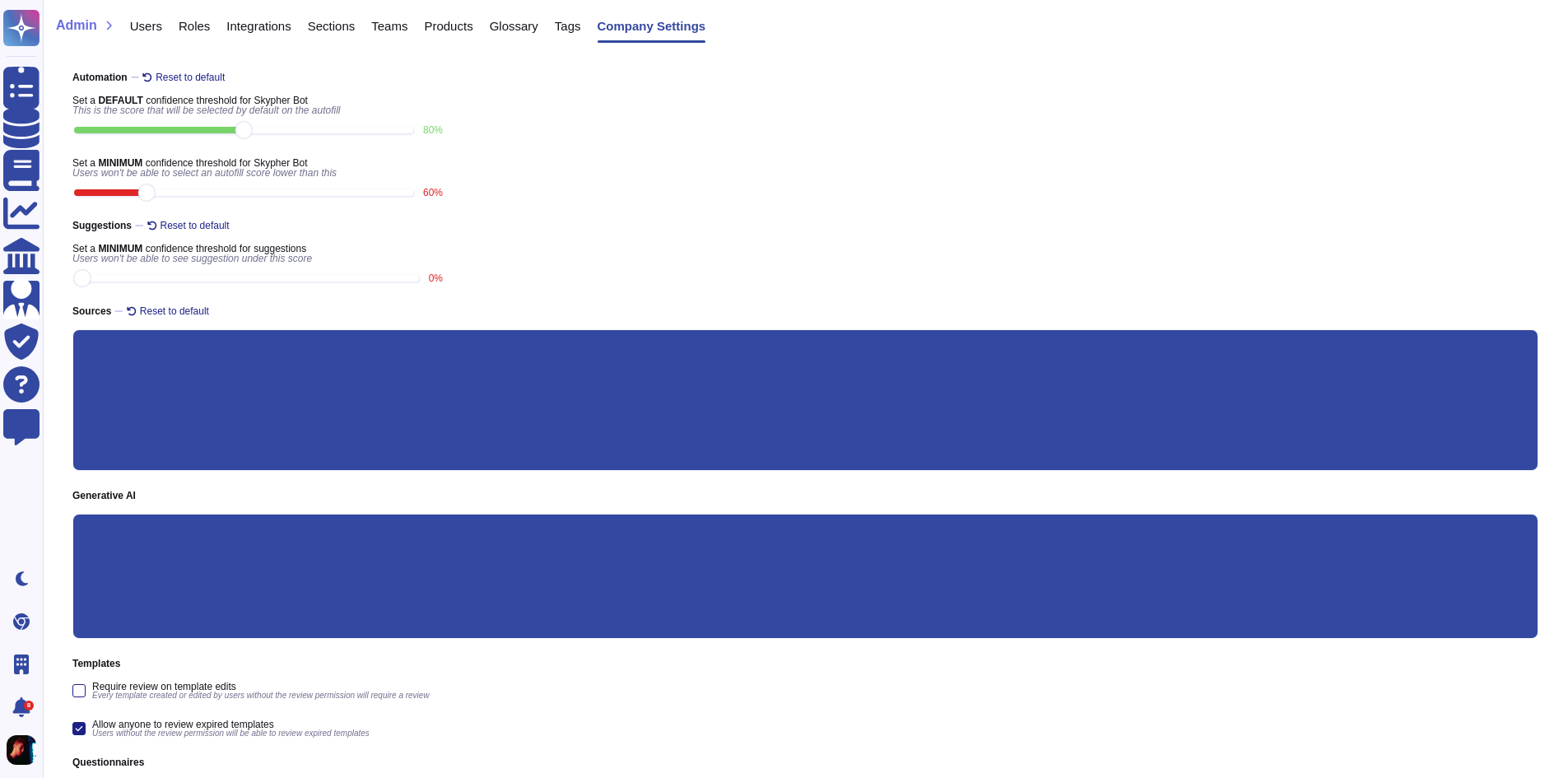
click at [148, 27] on span "Users" at bounding box center [146, 26] width 32 height 13
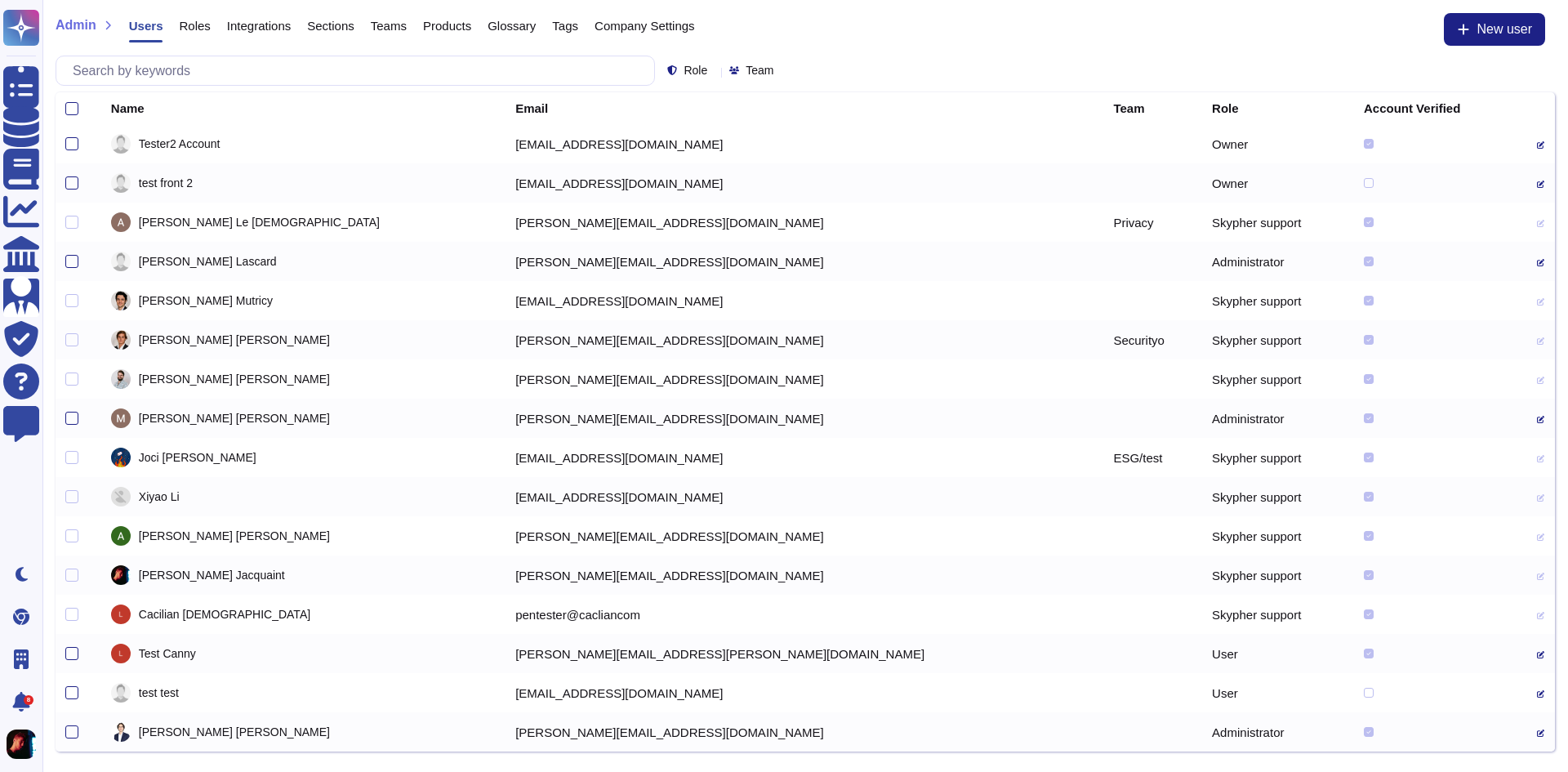
click at [191, 28] on span "Roles" at bounding box center [194, 26] width 31 height 12
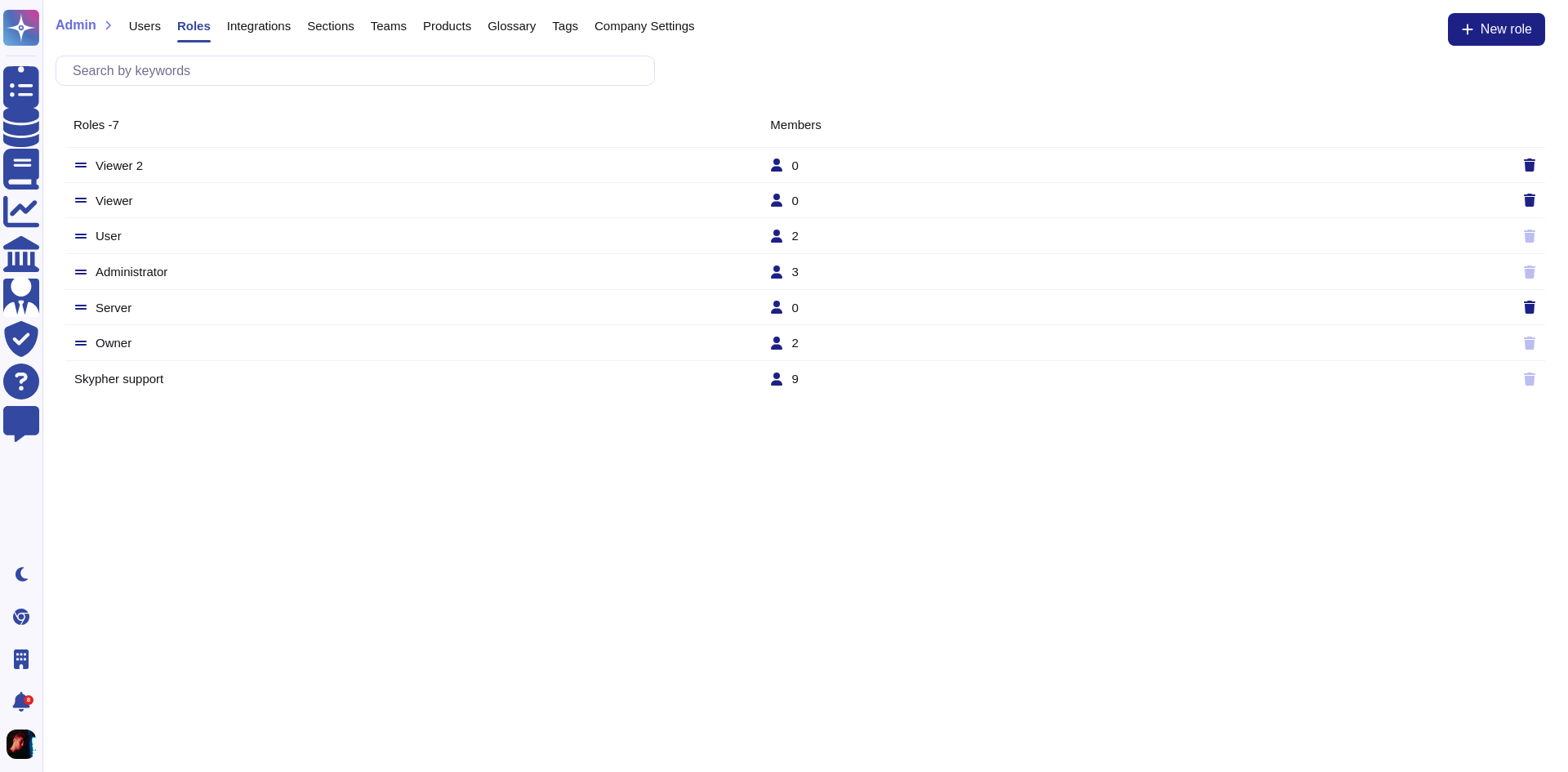
click at [246, 32] on span "Integrations" at bounding box center [259, 26] width 64 height 12
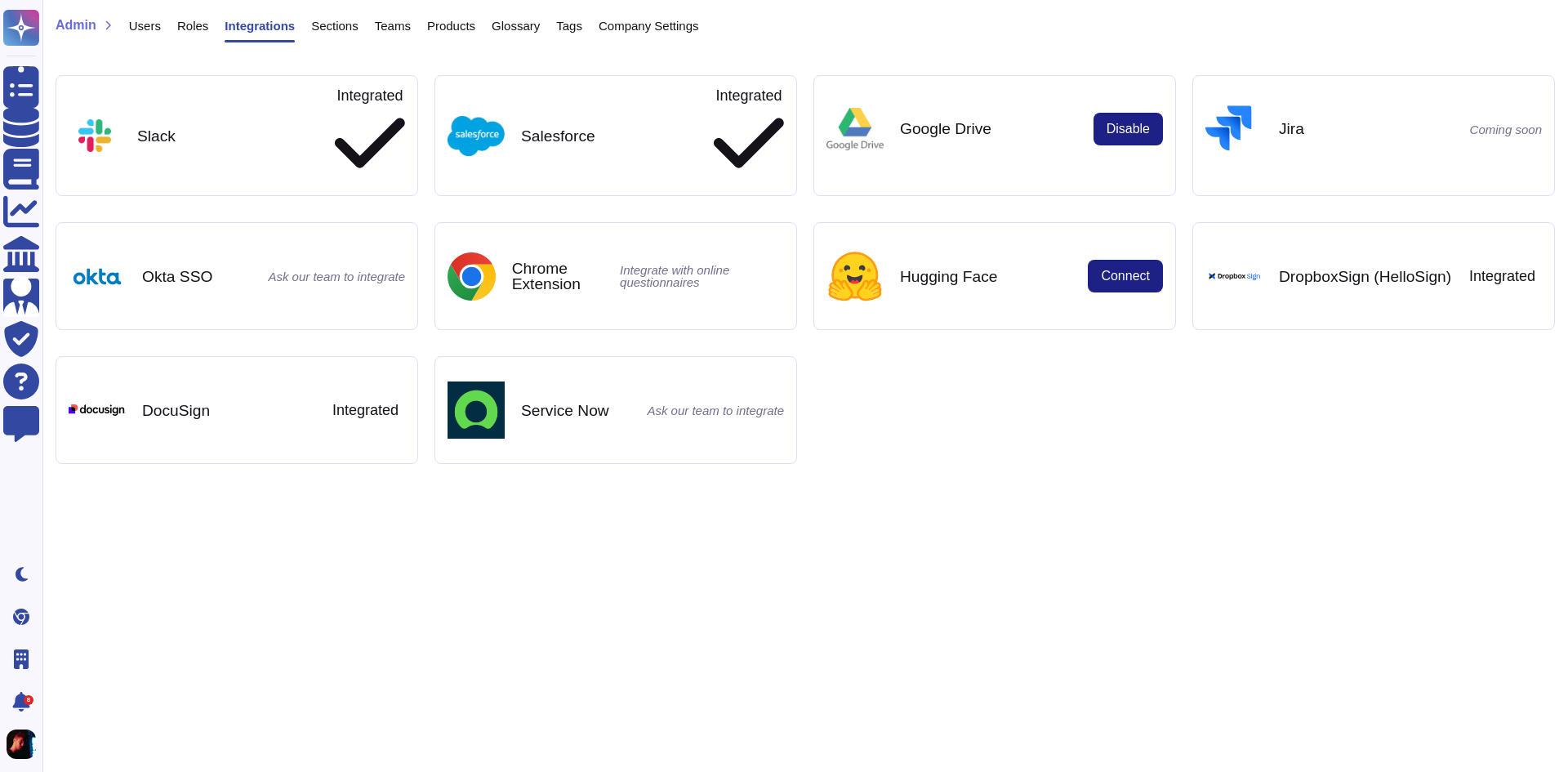
drag, startPoint x: 310, startPoint y: 32, endPoint x: 343, endPoint y: 34, distance: 33.1
click at [311, 32] on span "Sections" at bounding box center [335, 26] width 47 height 12
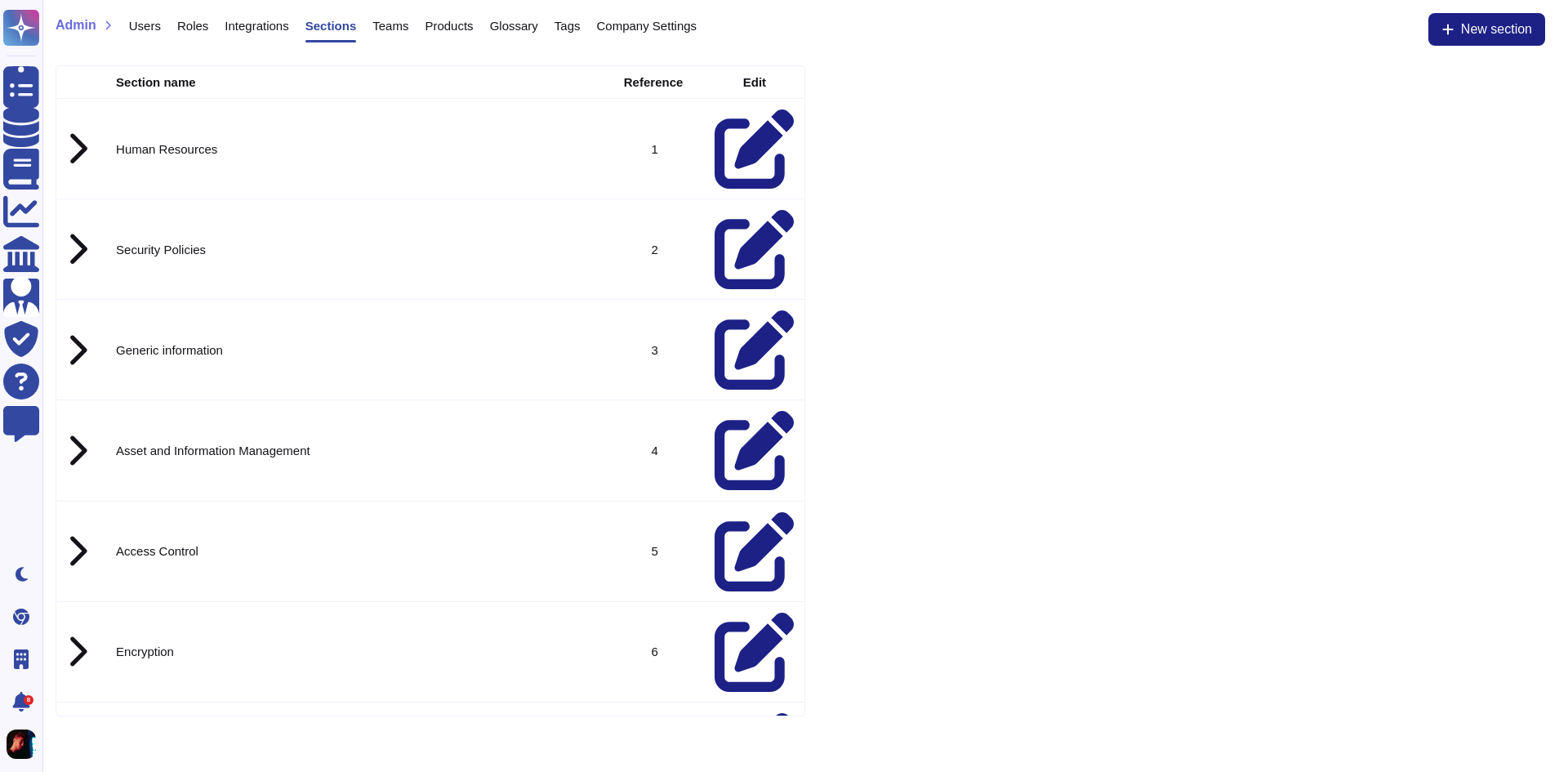
click at [375, 32] on span "Teams" at bounding box center [390, 26] width 36 height 12
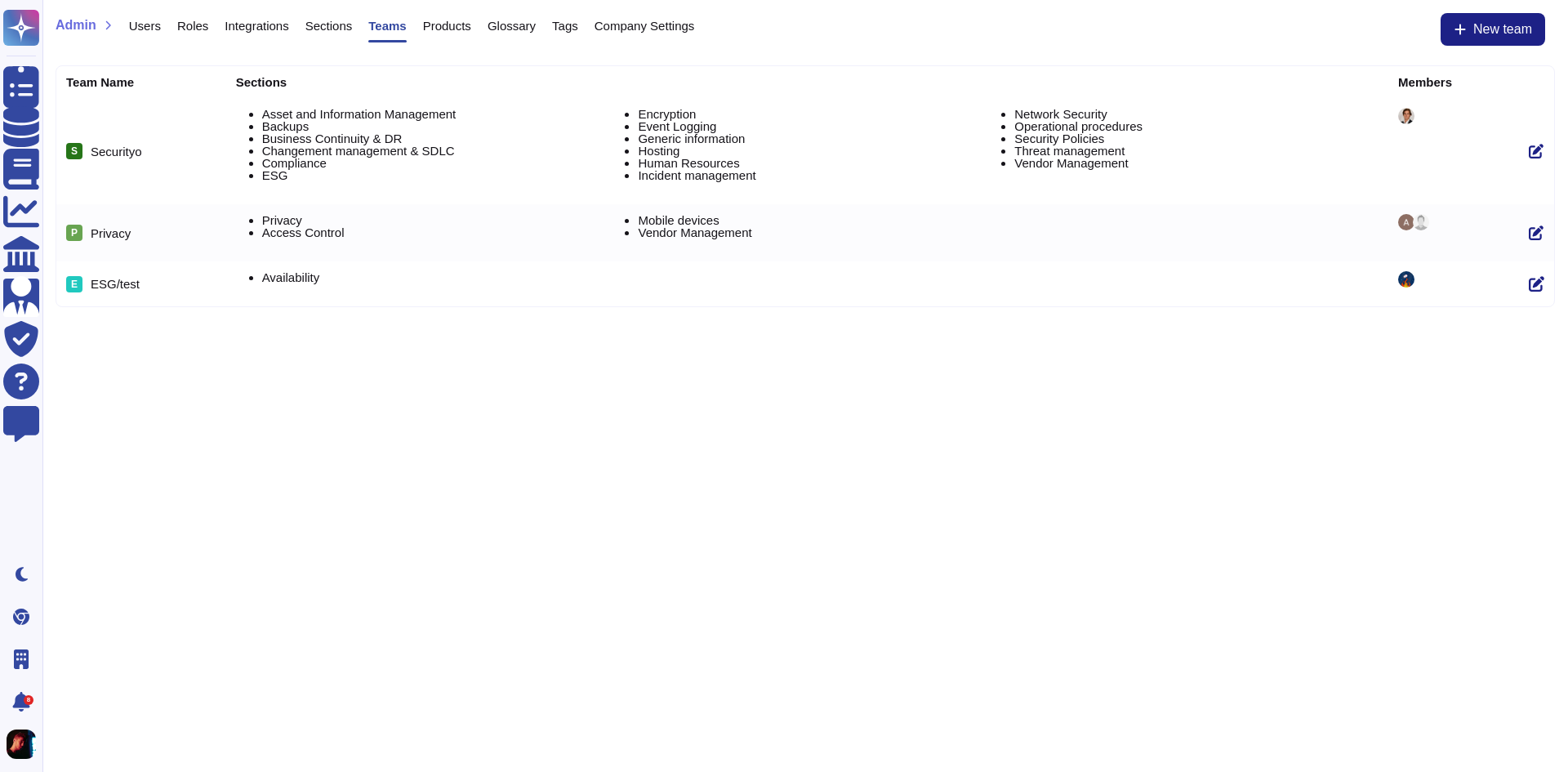
drag, startPoint x: 431, startPoint y: 34, endPoint x: 511, endPoint y: 42, distance: 80.4
click at [434, 35] on div "Products" at bounding box center [439, 29] width 65 height 32
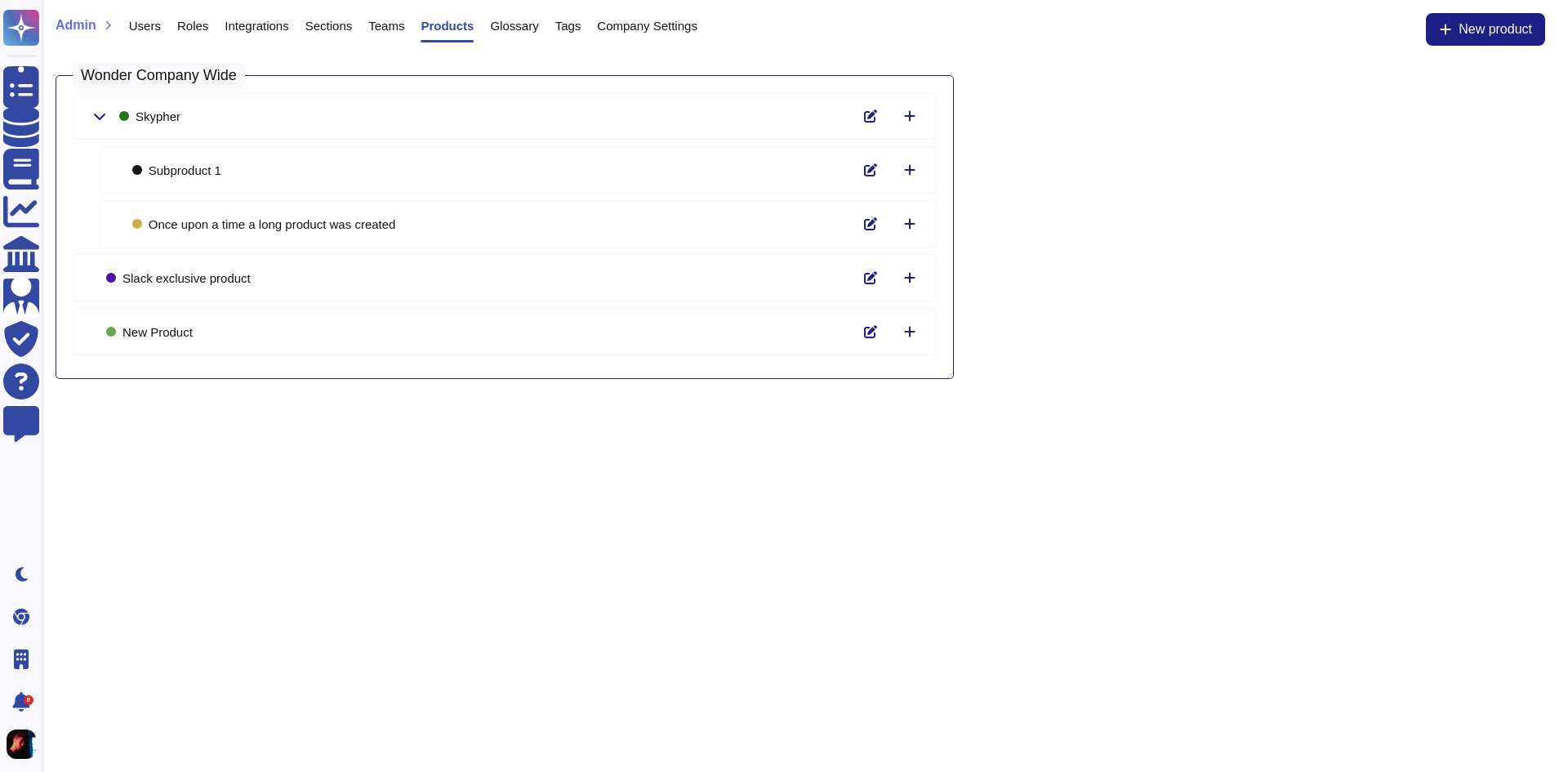
click at [514, 33] on div "Glossary" at bounding box center [506, 29] width 65 height 32
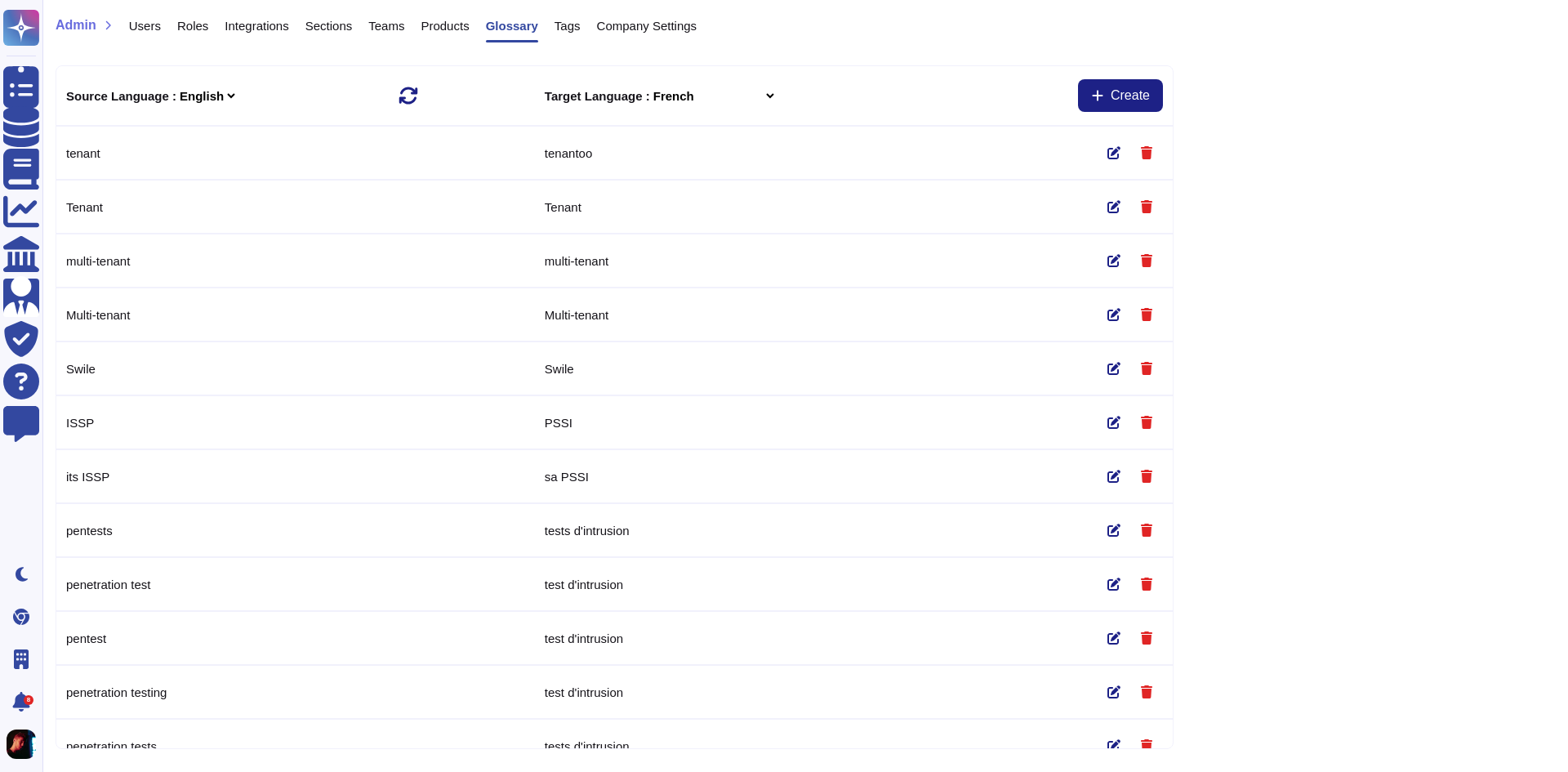
click at [568, 24] on span "Tags" at bounding box center [567, 26] width 26 height 12
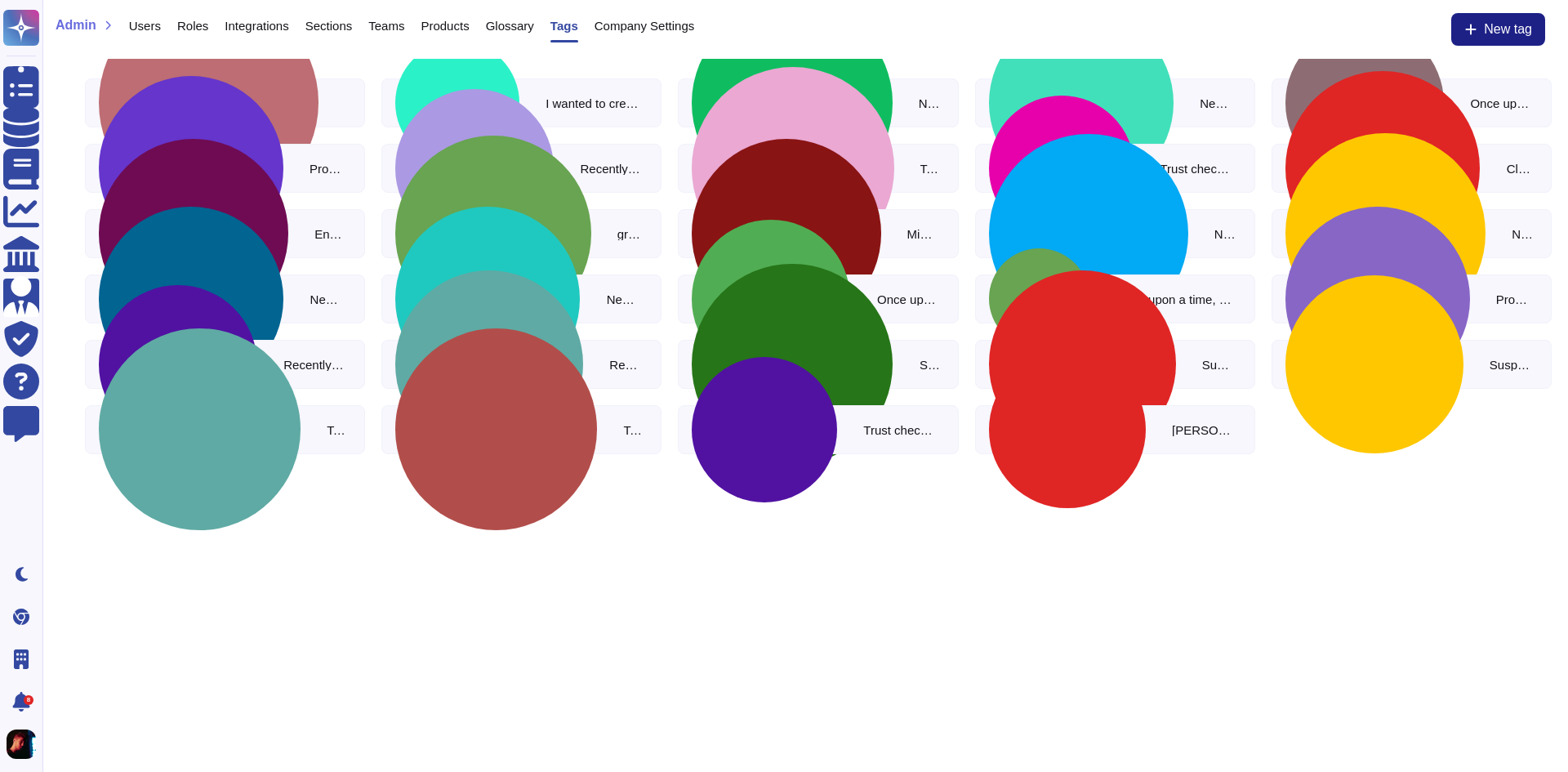
click at [156, 28] on span "Users" at bounding box center [145, 26] width 32 height 12
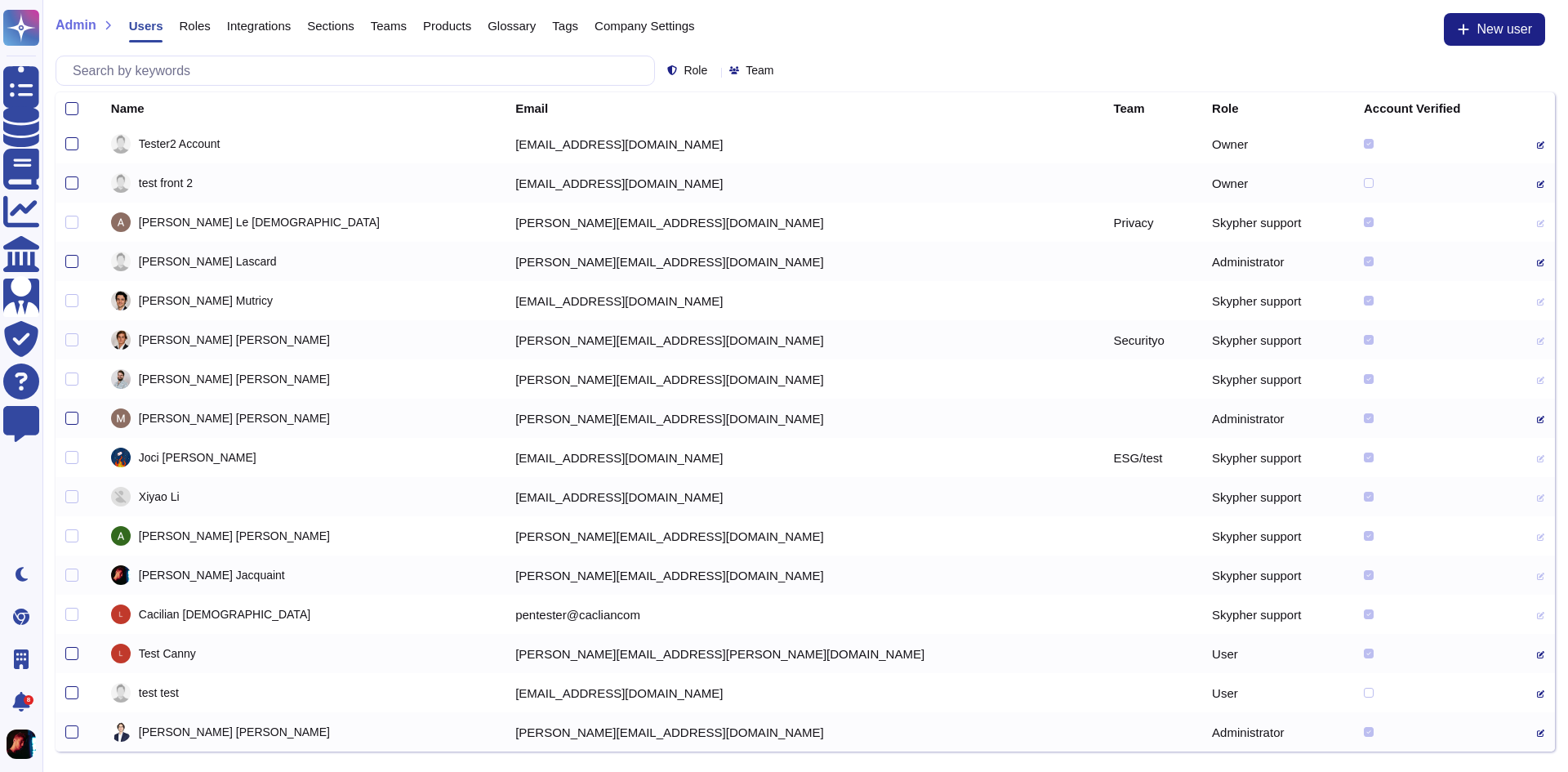
click at [193, 30] on span "Roles" at bounding box center [194, 26] width 31 height 12
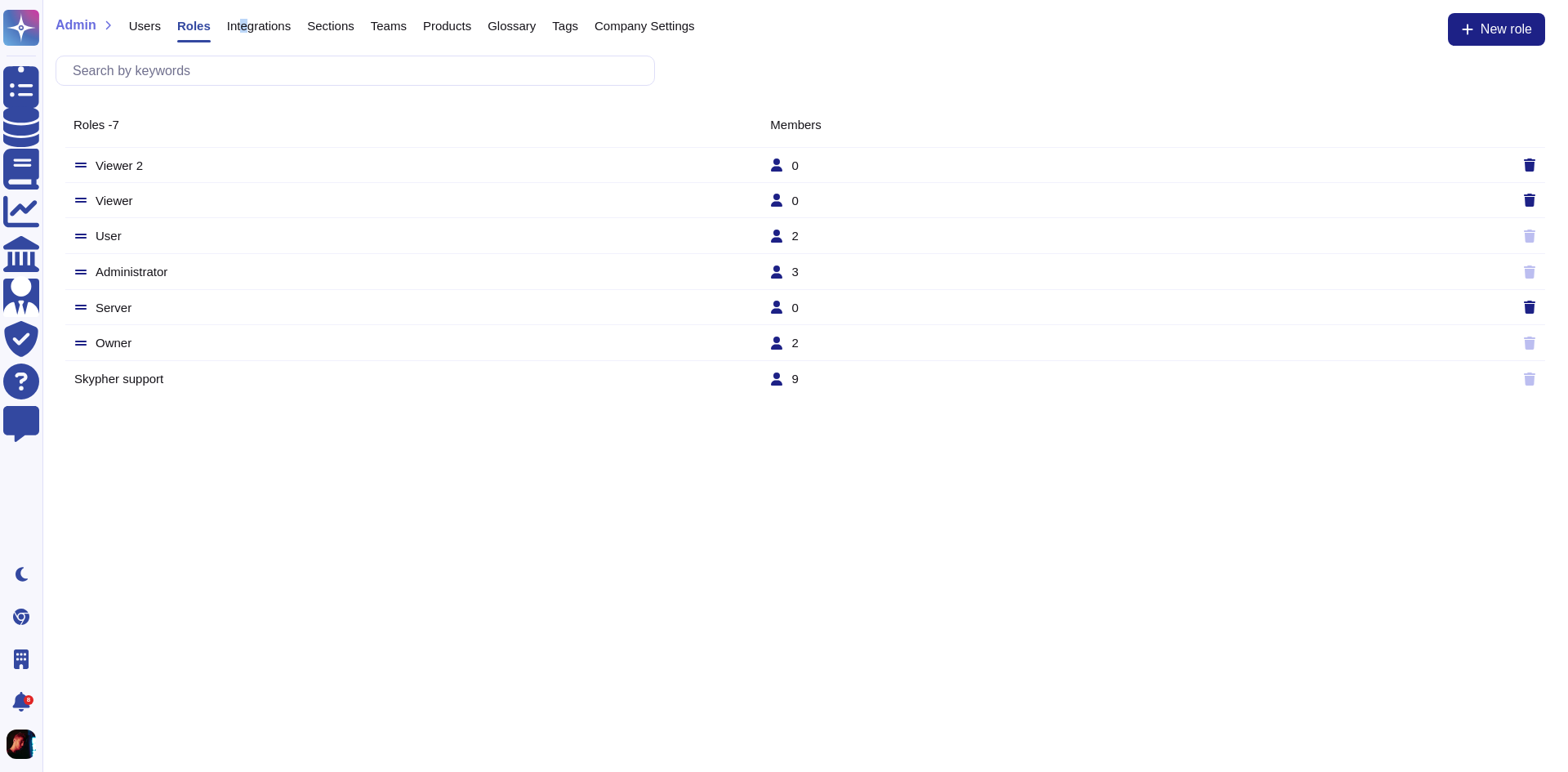
drag, startPoint x: 246, startPoint y: 31, endPoint x: 256, endPoint y: 34, distance: 10.4
click at [253, 33] on div "Integrations" at bounding box center [251, 29] width 80 height 32
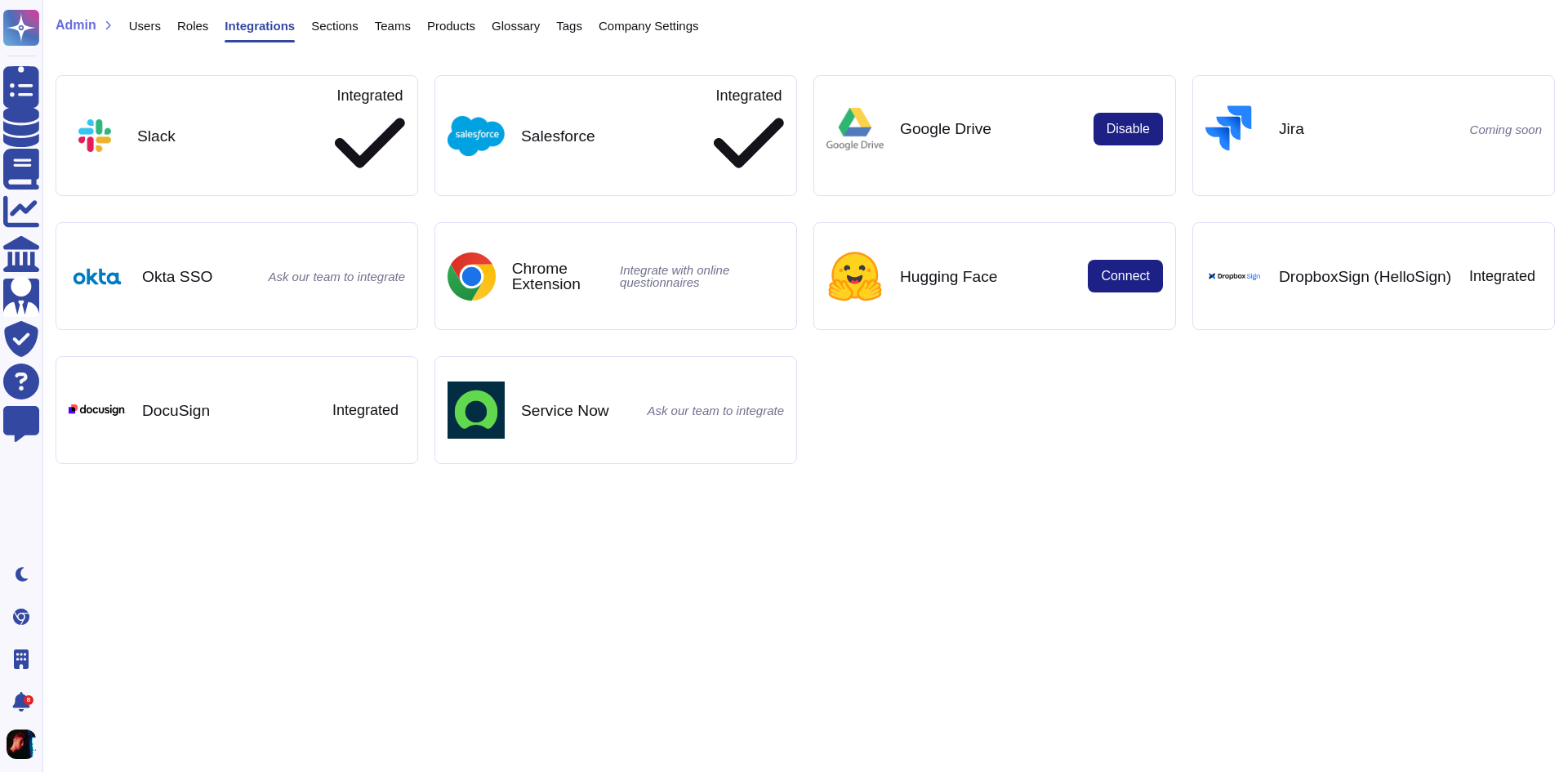
click at [291, 36] on div "Users Roles Integrations Sections Teams Products Glossary Tags Company Settings" at bounding box center [405, 29] width 586 height 32
click at [317, 28] on span "Sections" at bounding box center [335, 26] width 47 height 12
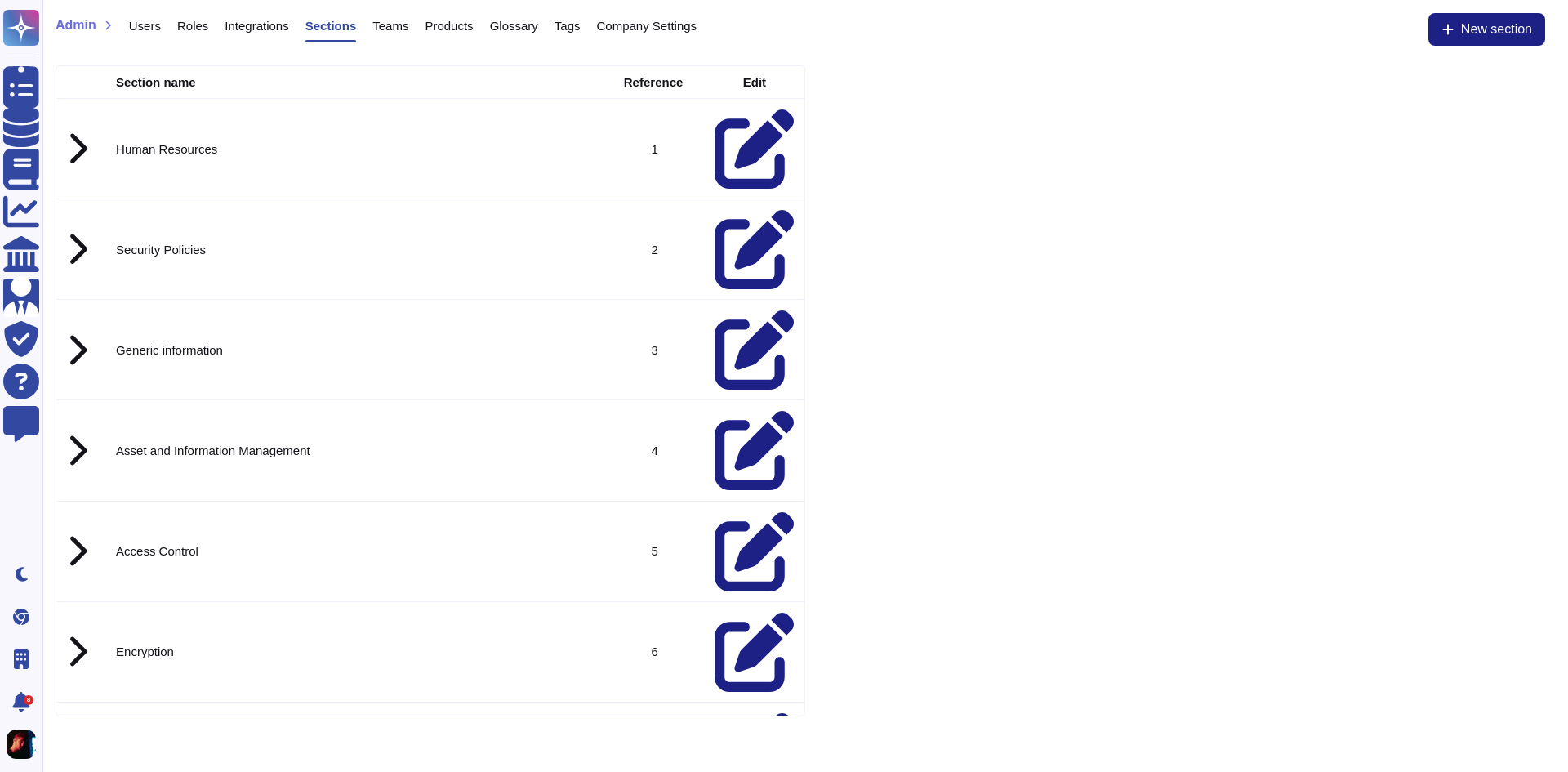
click at [368, 28] on div "Teams" at bounding box center [382, 29] width 52 height 32
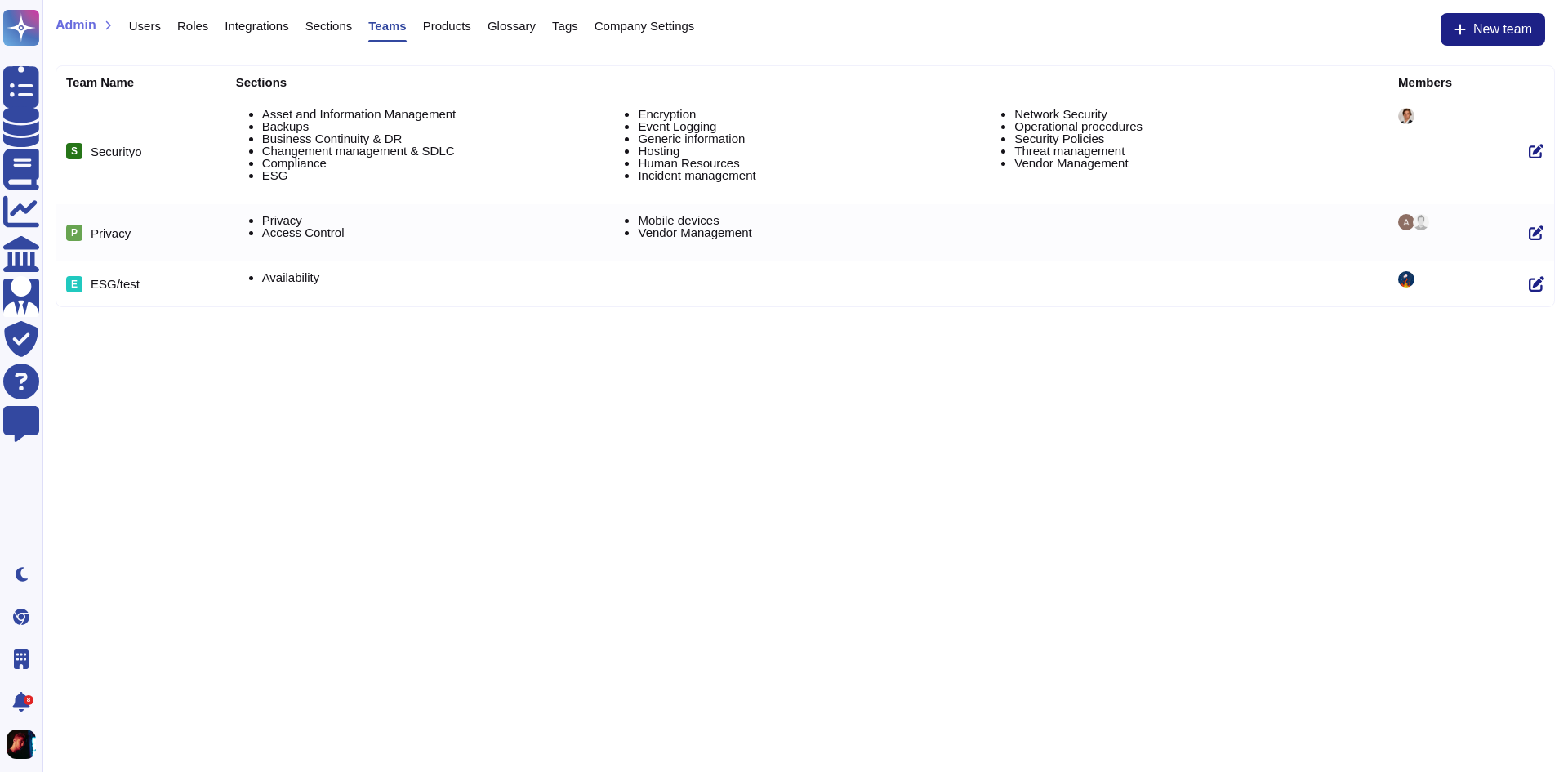
drag, startPoint x: 398, startPoint y: 25, endPoint x: 454, endPoint y: 29, distance: 56.1
click at [412, 27] on div "Users Roles Integrations Sections Teams Products Glossary Tags Company Settings" at bounding box center [404, 29] width 583 height 32
click at [461, 28] on span "Products" at bounding box center [447, 26] width 48 height 12
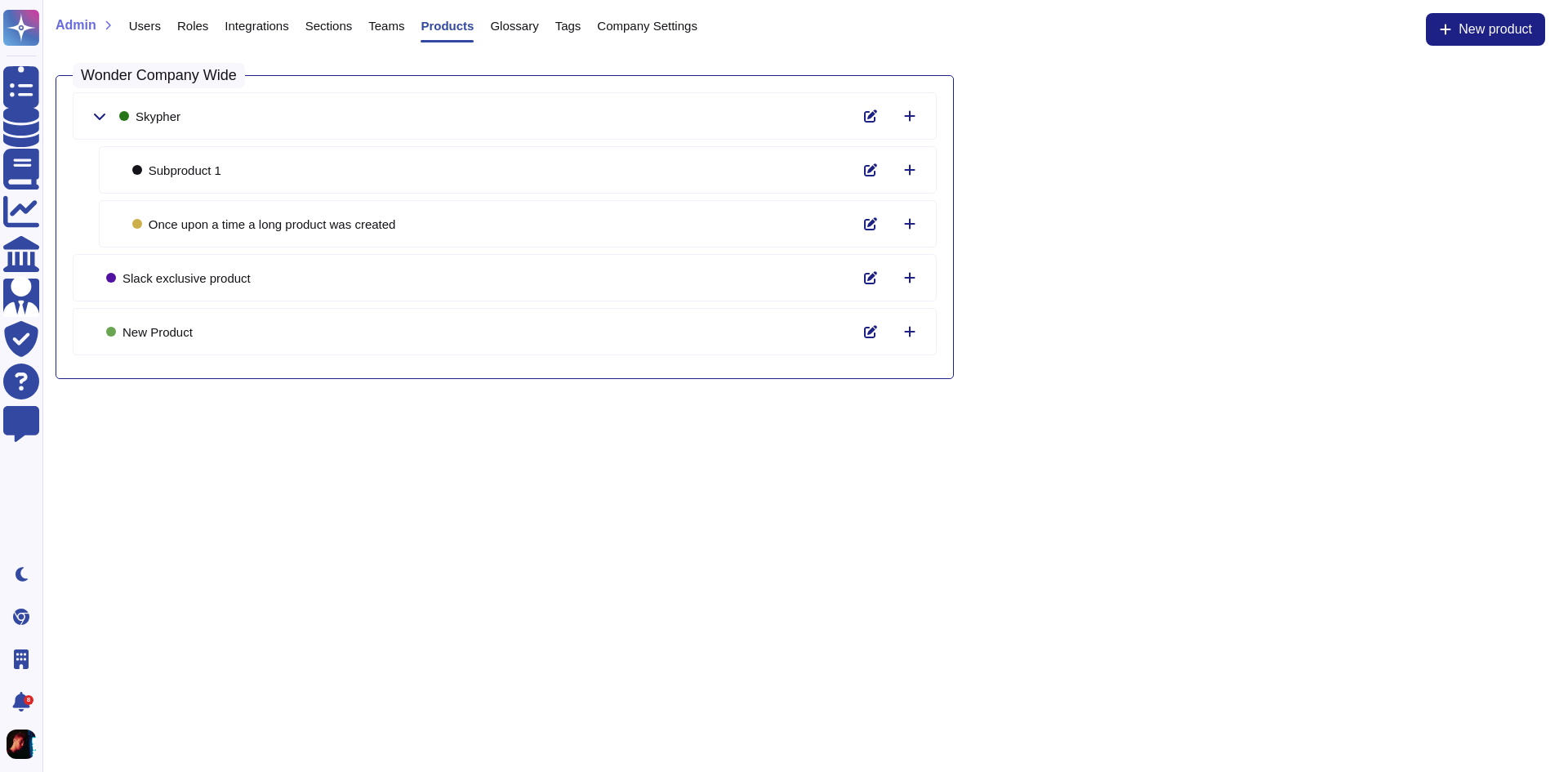
click at [766, 27] on div "Admin Users Roles Integrations Sections Teams Products Glossary Tags Company Se…" at bounding box center [805, 34] width 1499 height 42
click at [143, 28] on span "Users" at bounding box center [145, 26] width 32 height 12
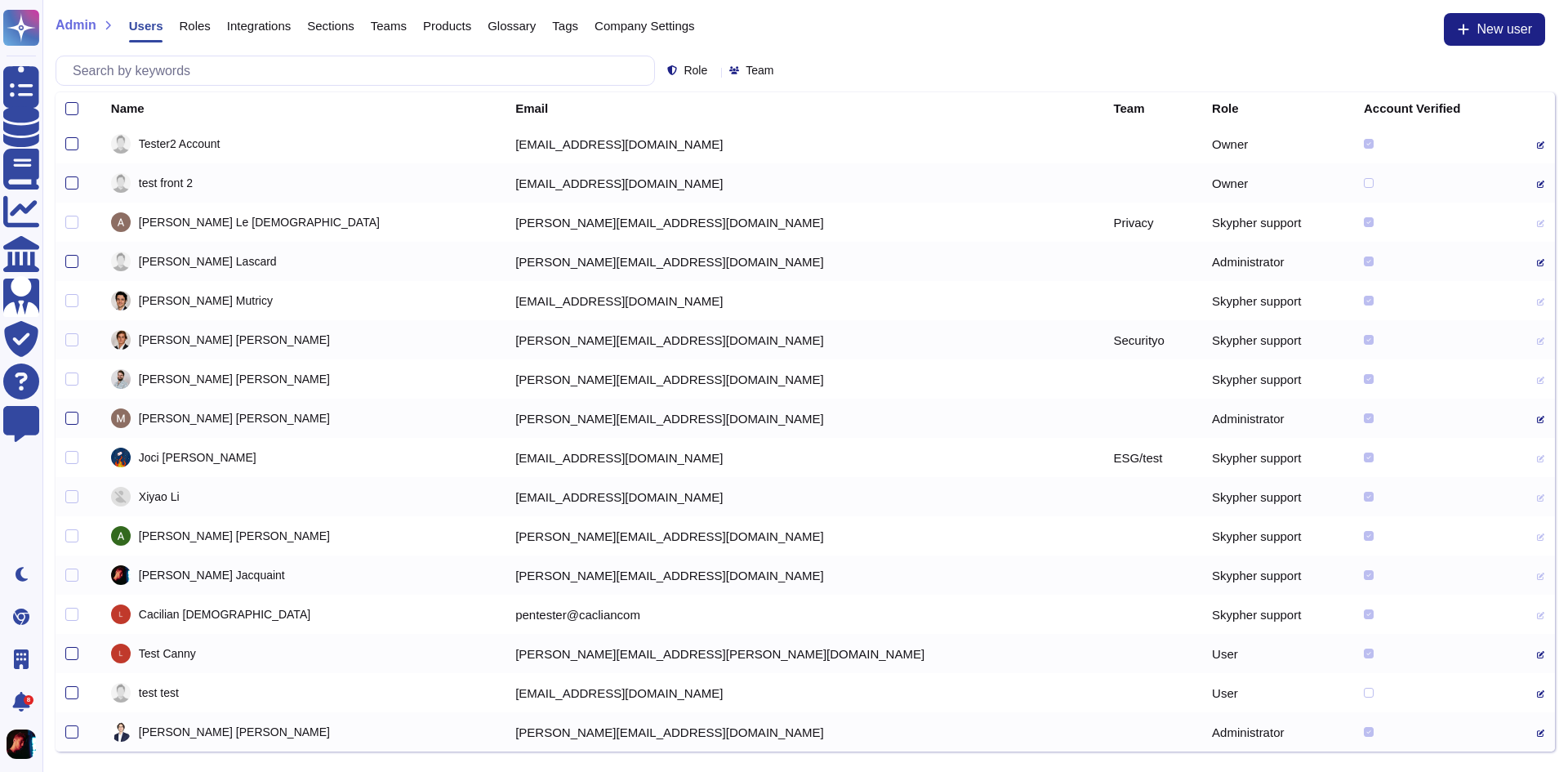
click at [198, 25] on span "Roles" at bounding box center [194, 26] width 31 height 12
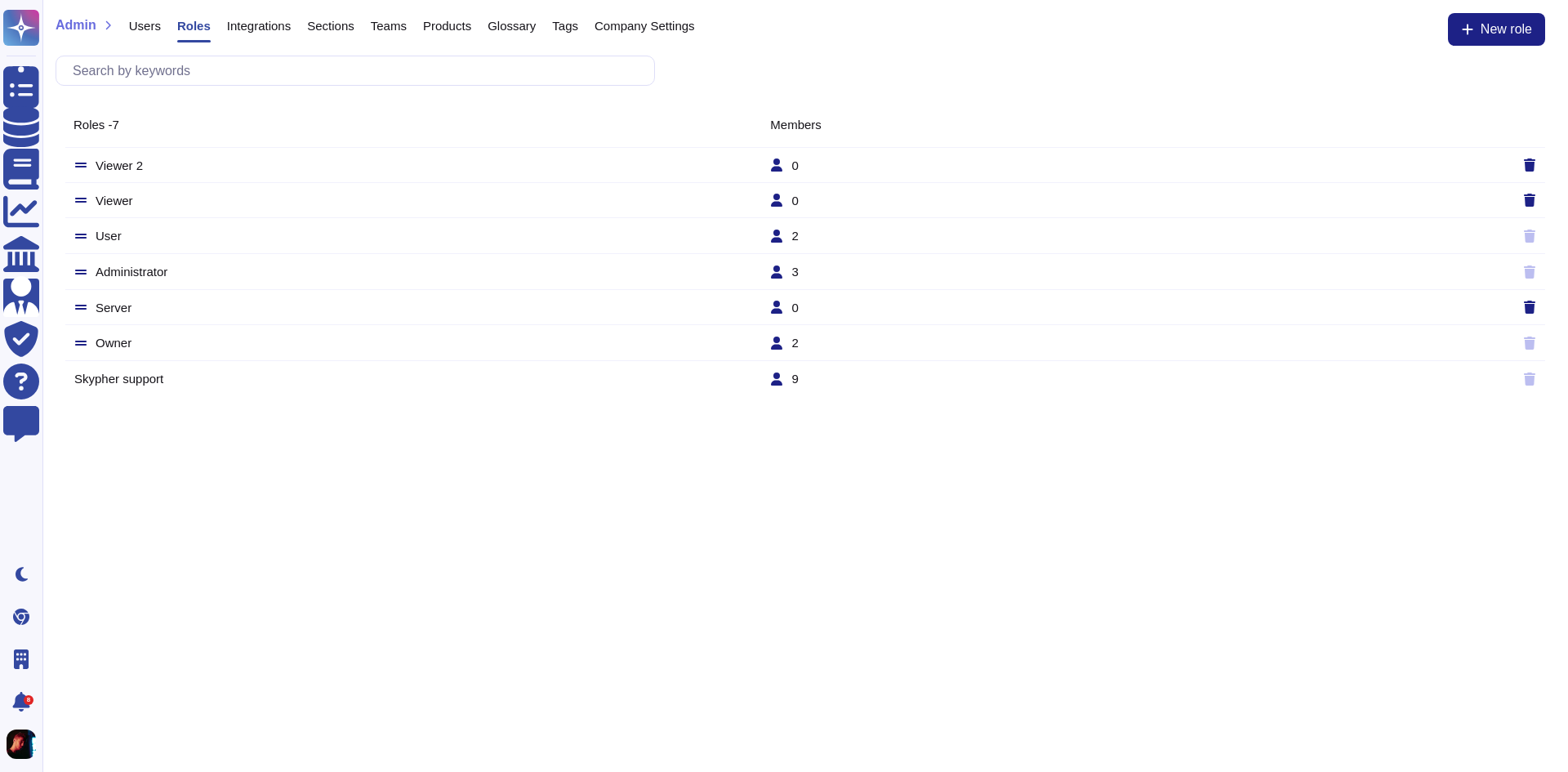
click at [250, 23] on span "Integrations" at bounding box center [259, 26] width 64 height 12
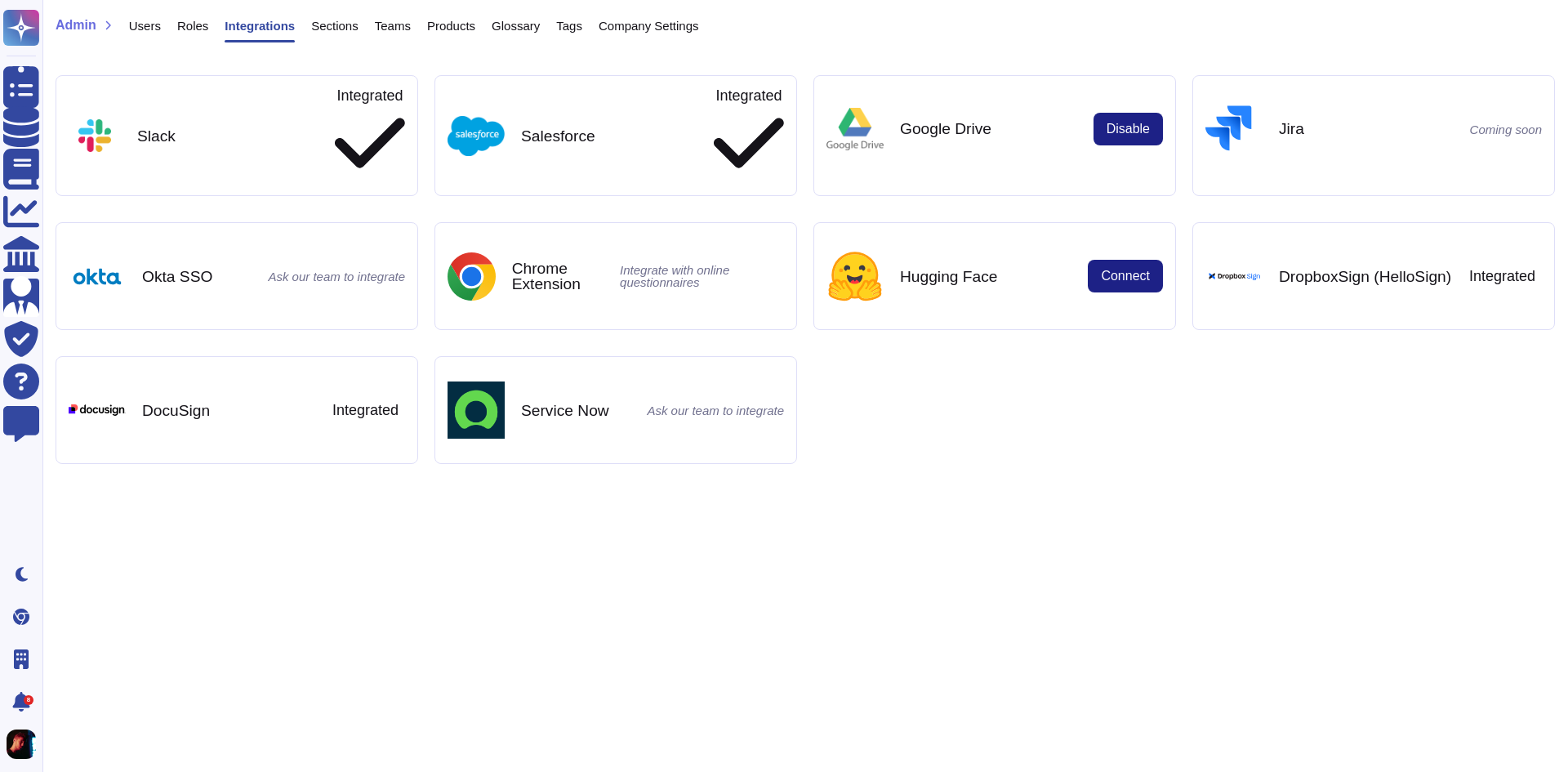
click at [322, 22] on span "Sections" at bounding box center [335, 26] width 47 height 12
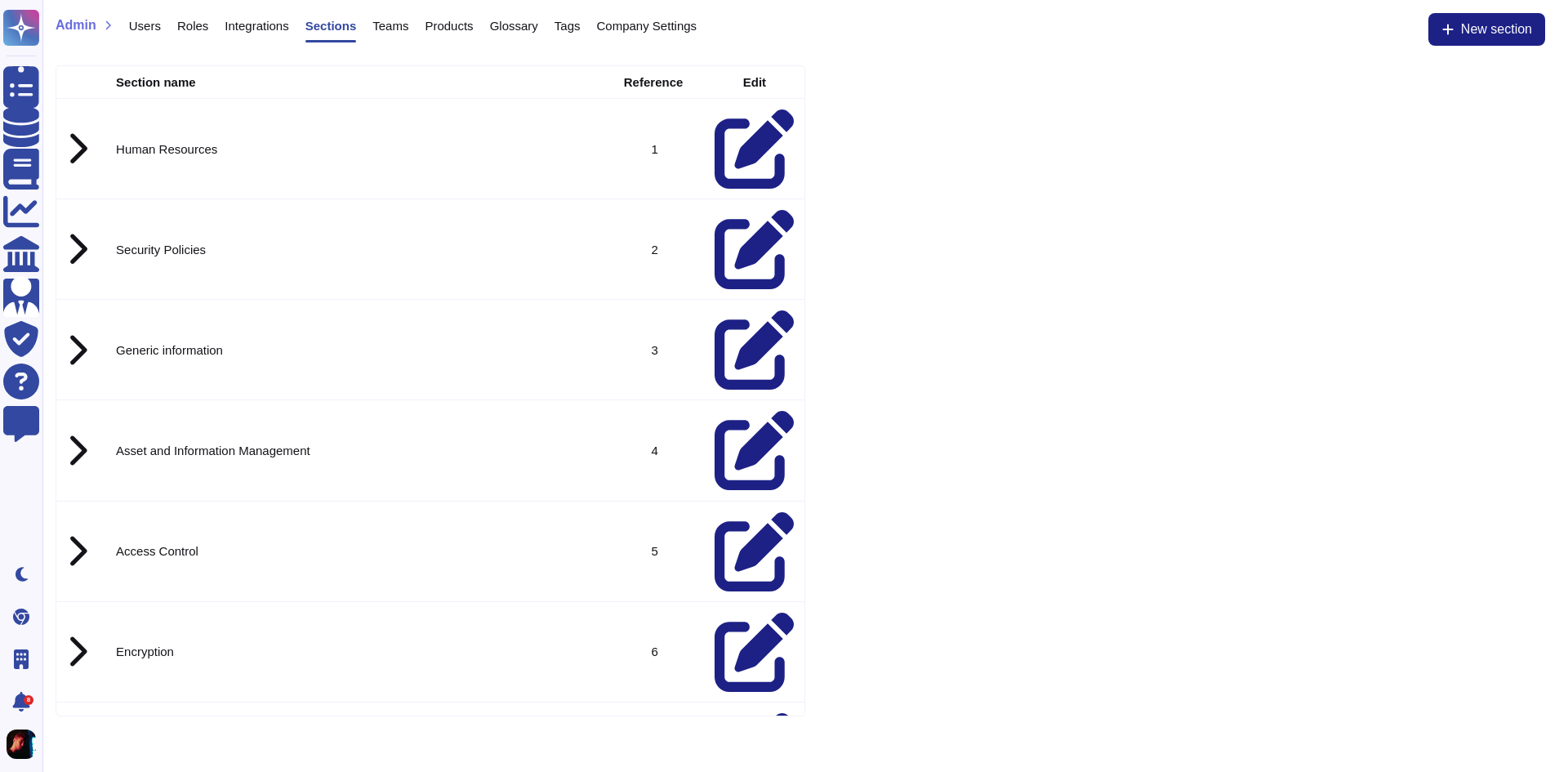
click at [397, 30] on span "Teams" at bounding box center [390, 26] width 36 height 12
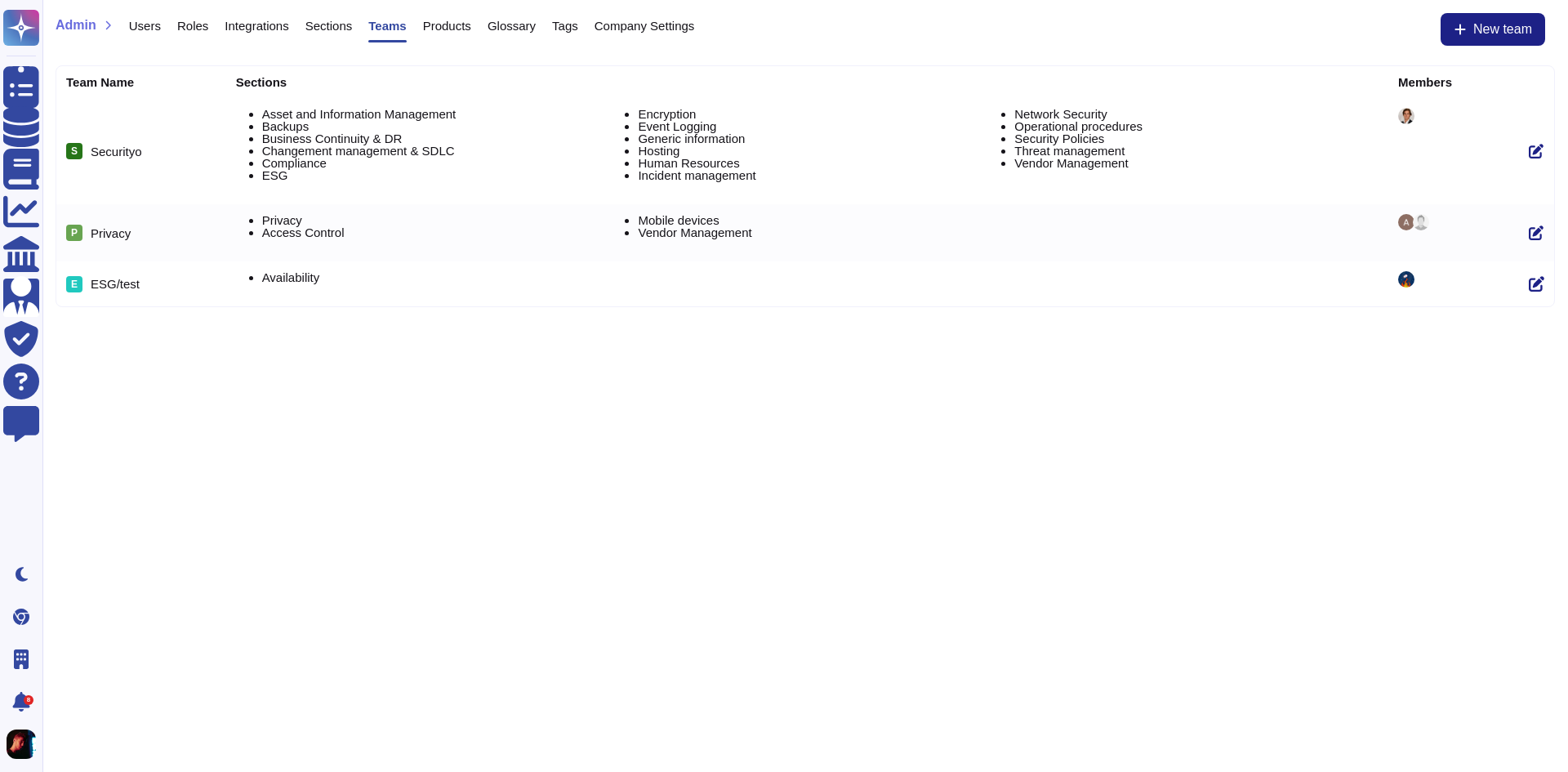
click at [476, 29] on div "Glossary" at bounding box center [504, 29] width 65 height 32
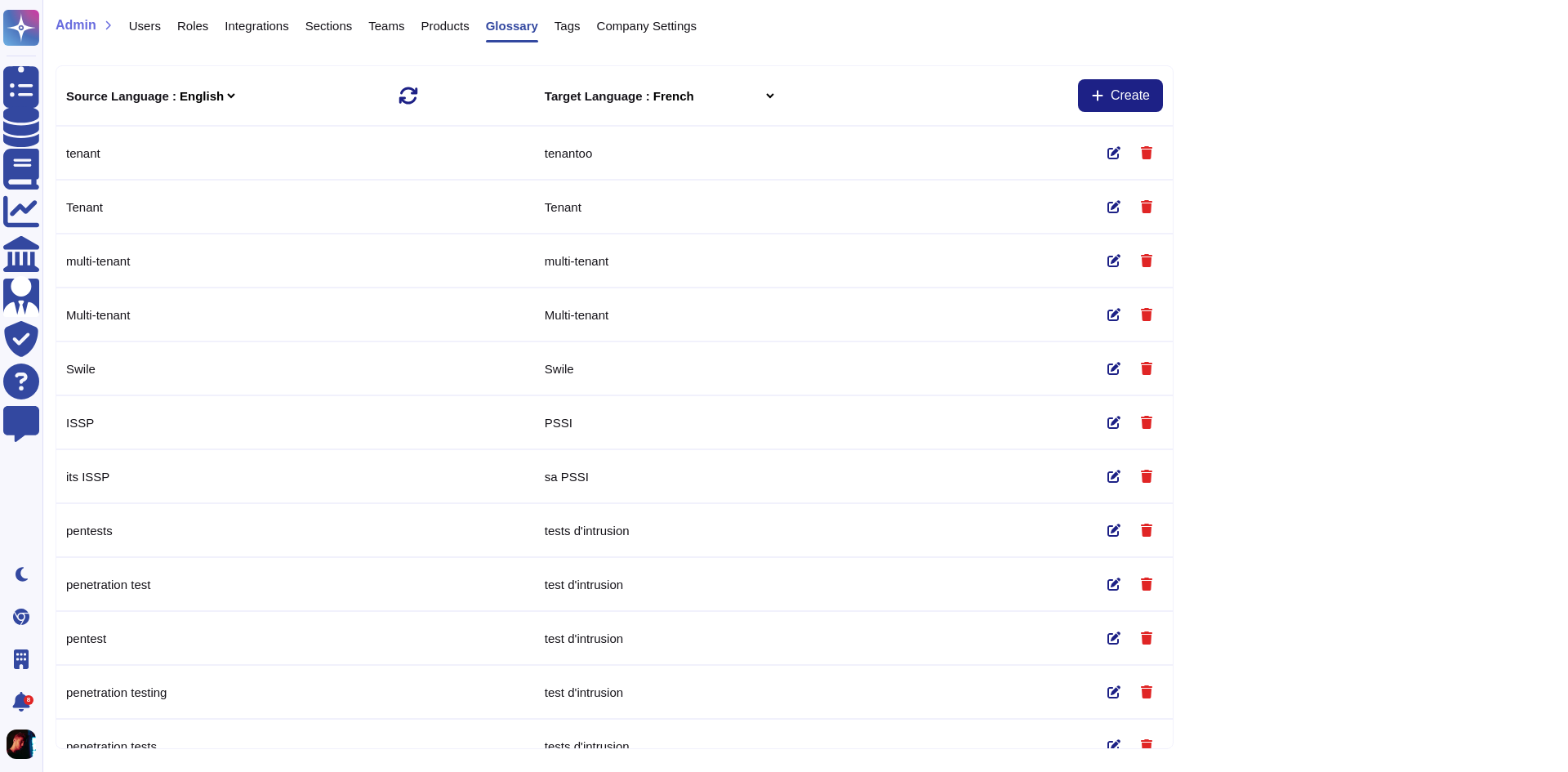
click at [425, 24] on span "Products" at bounding box center [444, 26] width 48 height 12
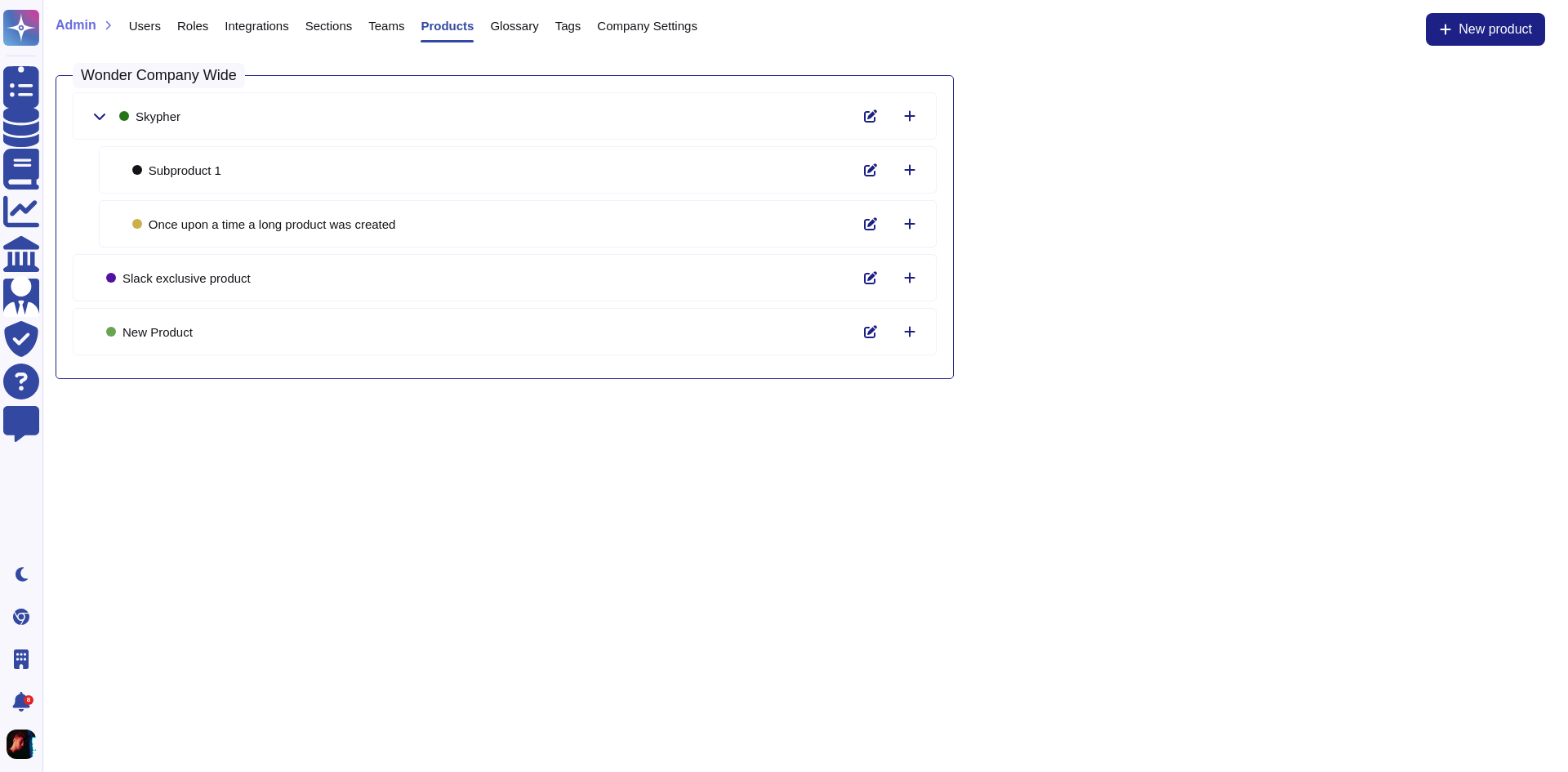
click at [555, 25] on span "Tags" at bounding box center [568, 26] width 26 height 12
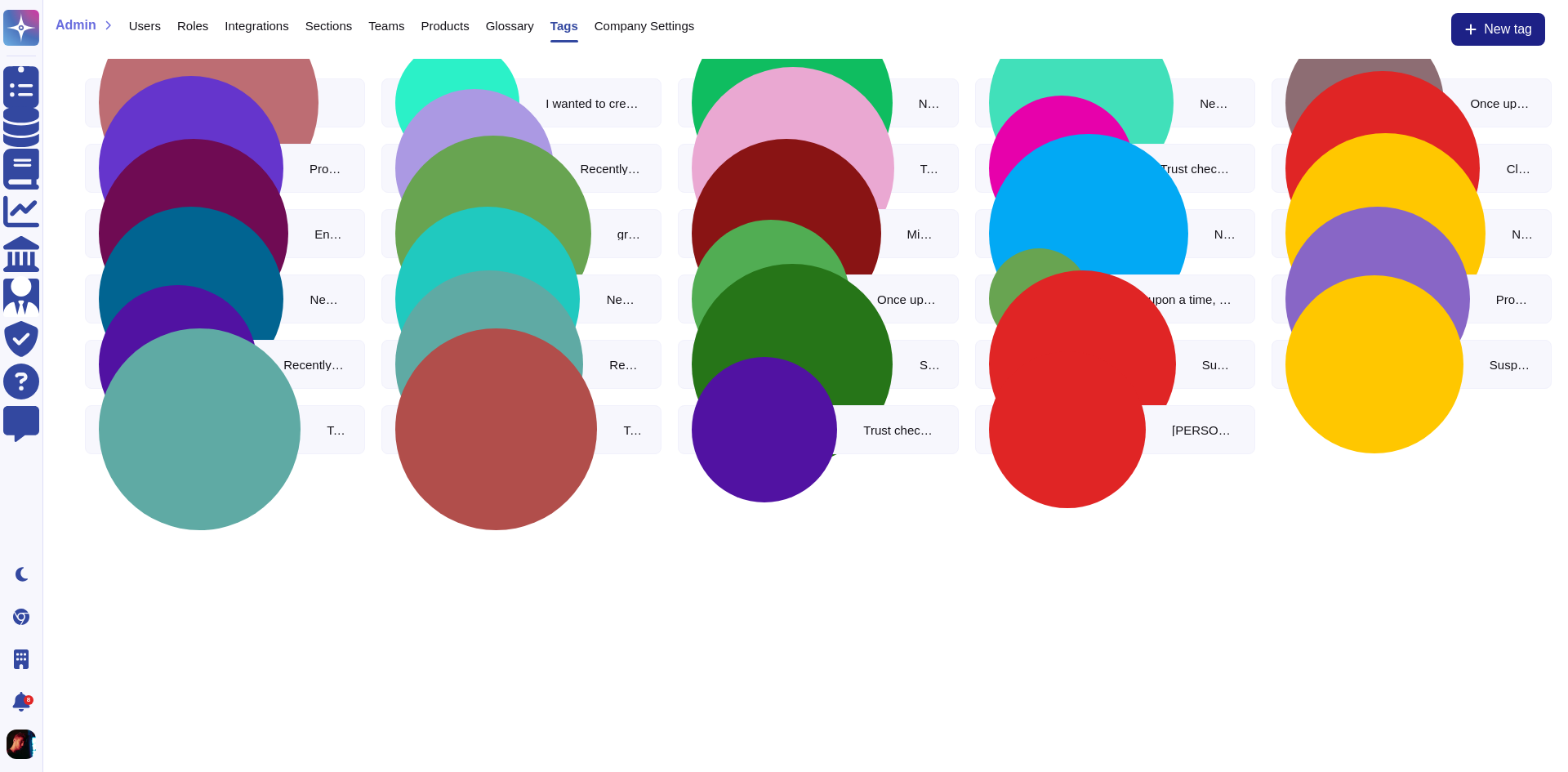
drag, startPoint x: 492, startPoint y: 28, endPoint x: 499, endPoint y: 32, distance: 8.1
click at [492, 29] on span "Glossary" at bounding box center [510, 26] width 48 height 12
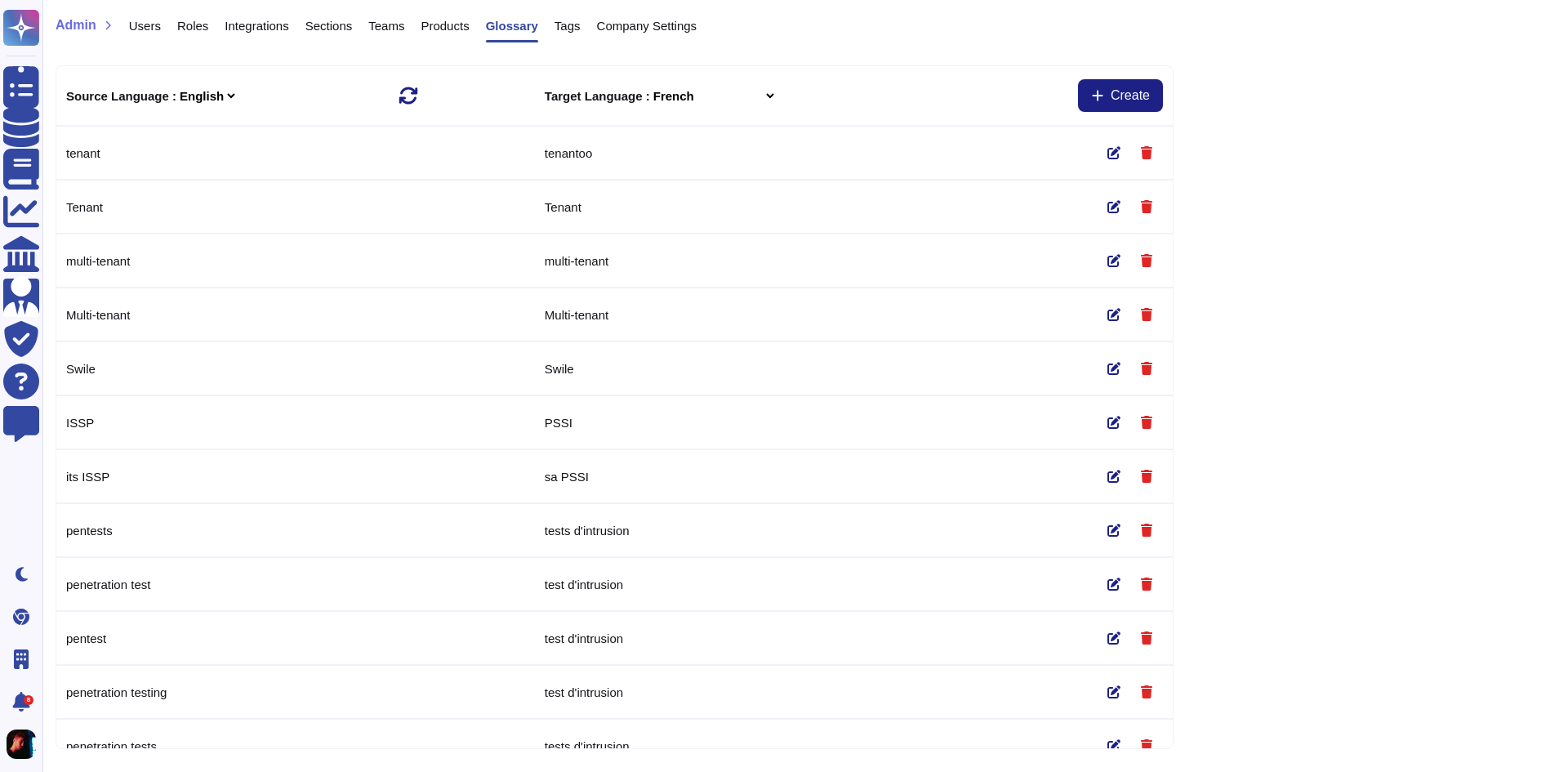
click at [634, 27] on span "Company Settings" at bounding box center [647, 26] width 101 height 12
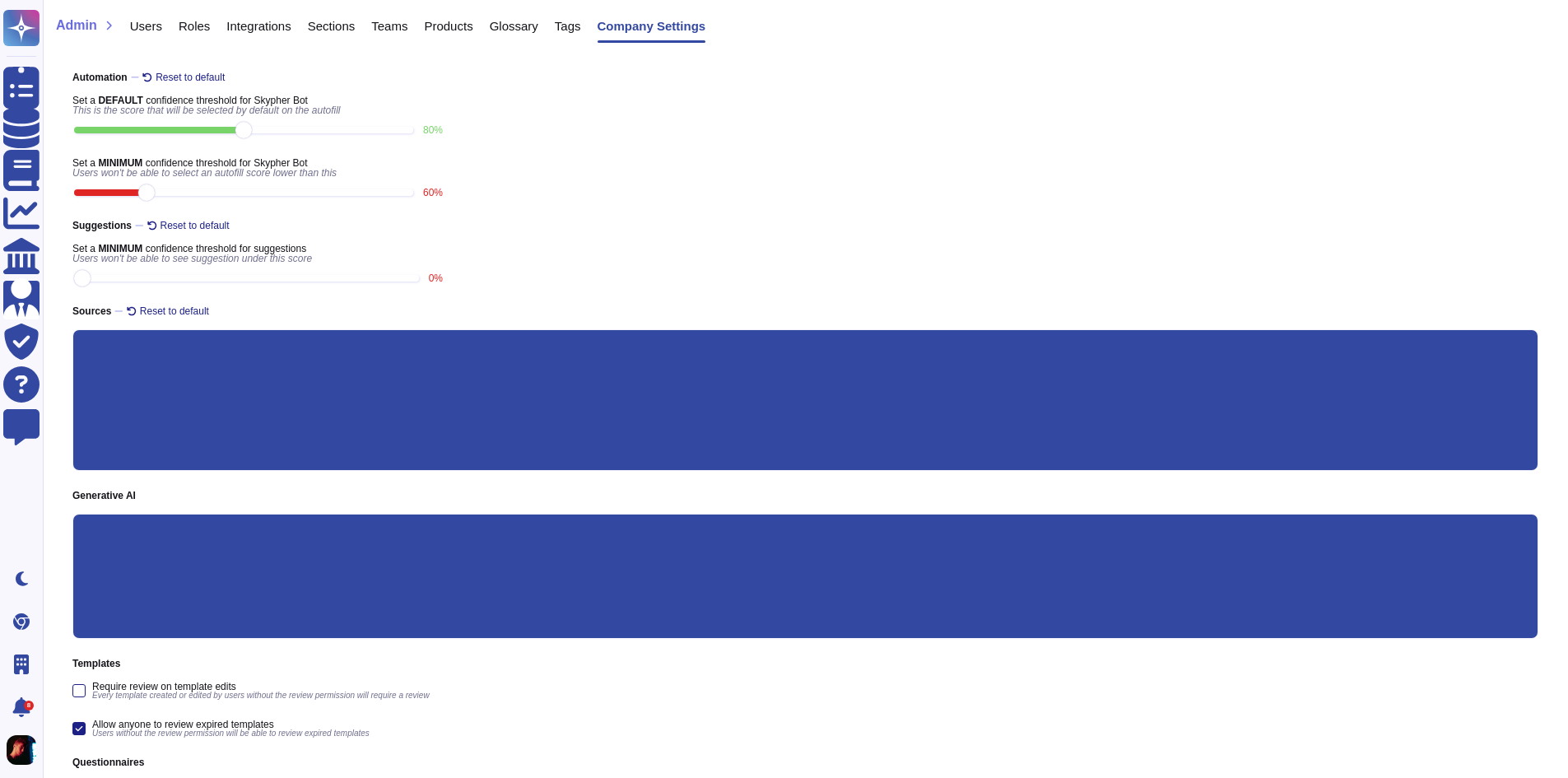
click at [266, 29] on span "Integrations" at bounding box center [258, 26] width 65 height 13
